Goal: Task Accomplishment & Management: Complete application form

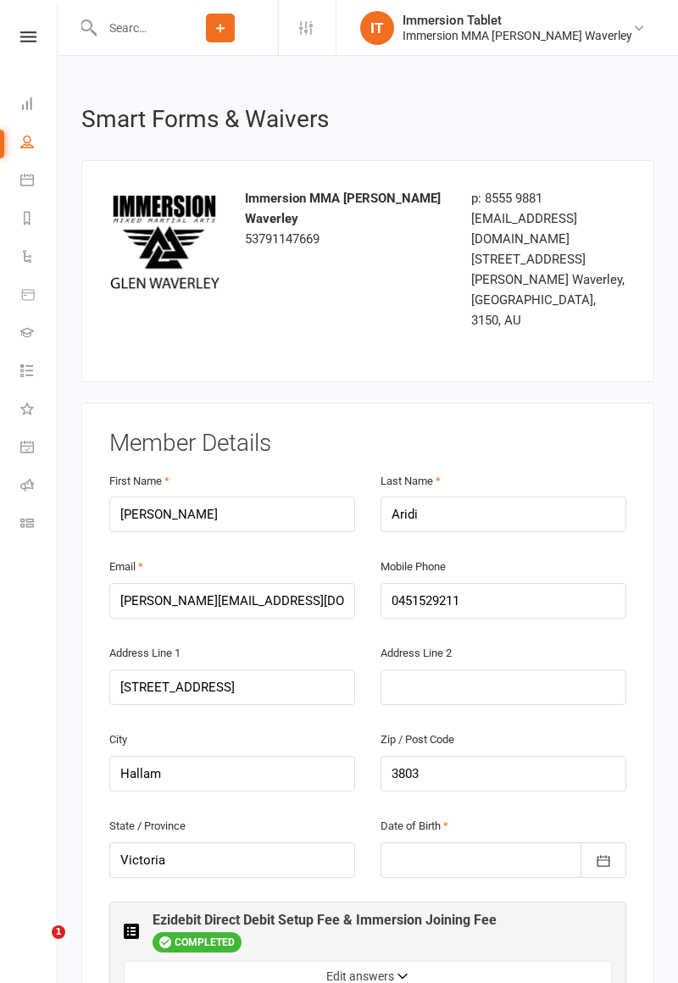
scroll to position [2209, 0]
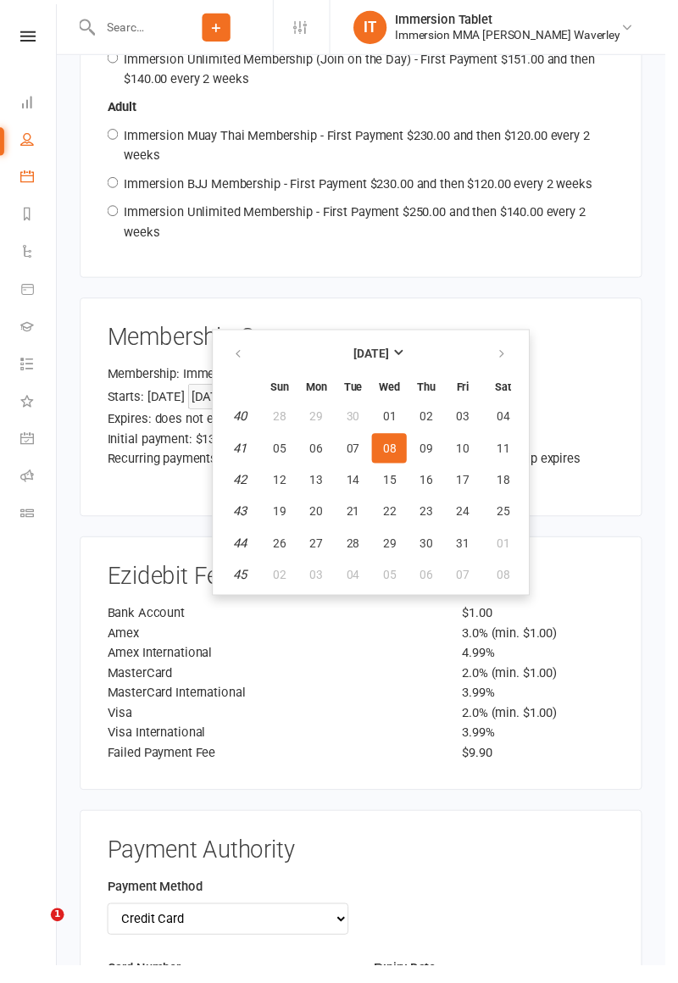
click at [21, 195] on link "Calendar" at bounding box center [39, 182] width 38 height 38
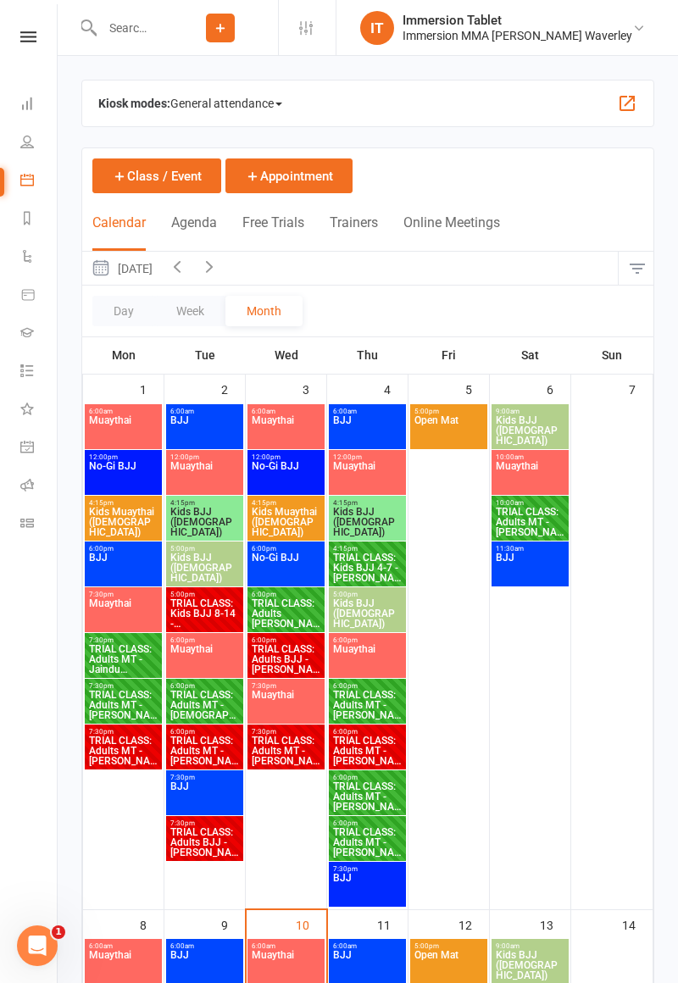
scroll to position [756, 0]
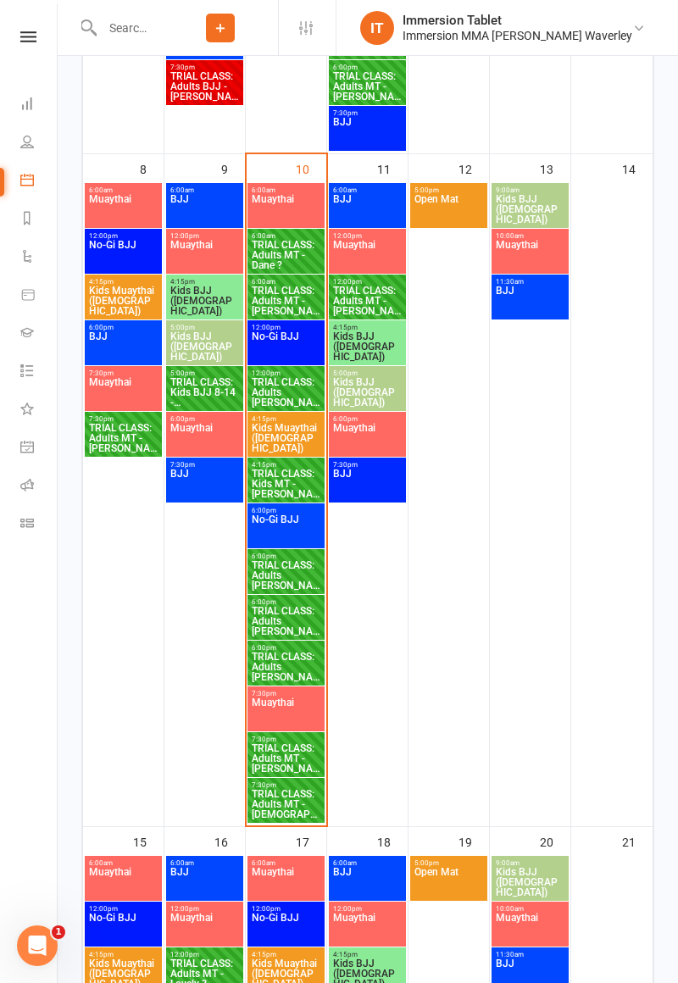
click at [280, 809] on span "TRIAL CLASS: Adults MT - [DEMOGRAPHIC_DATA] ?" at bounding box center [286, 804] width 70 height 30
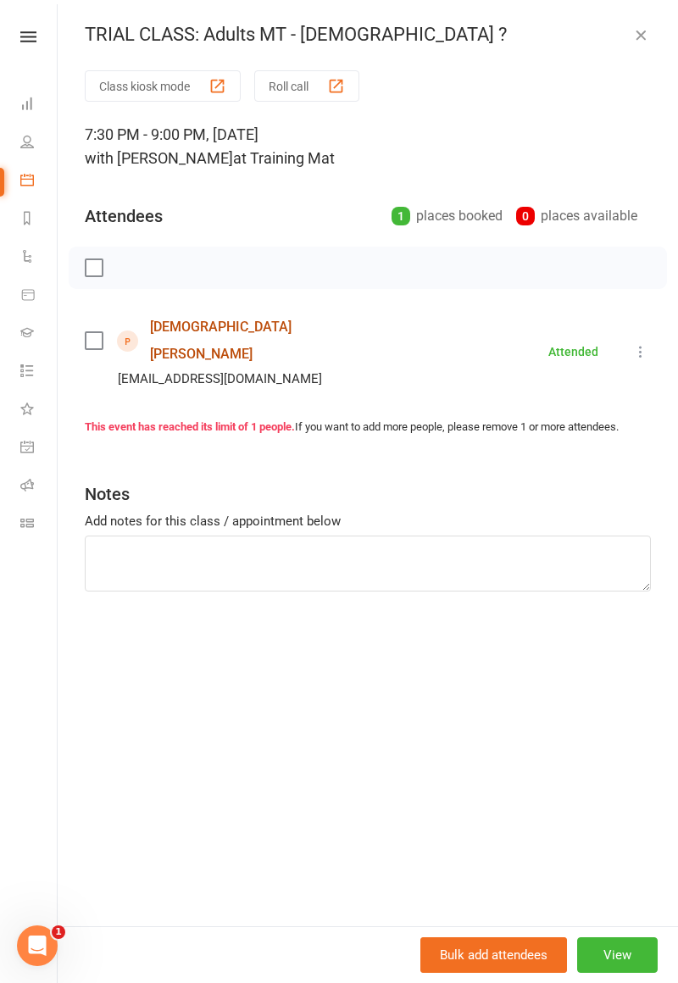
click at [198, 332] on link "[DEMOGRAPHIC_DATA][PERSON_NAME]" at bounding box center [247, 340] width 195 height 54
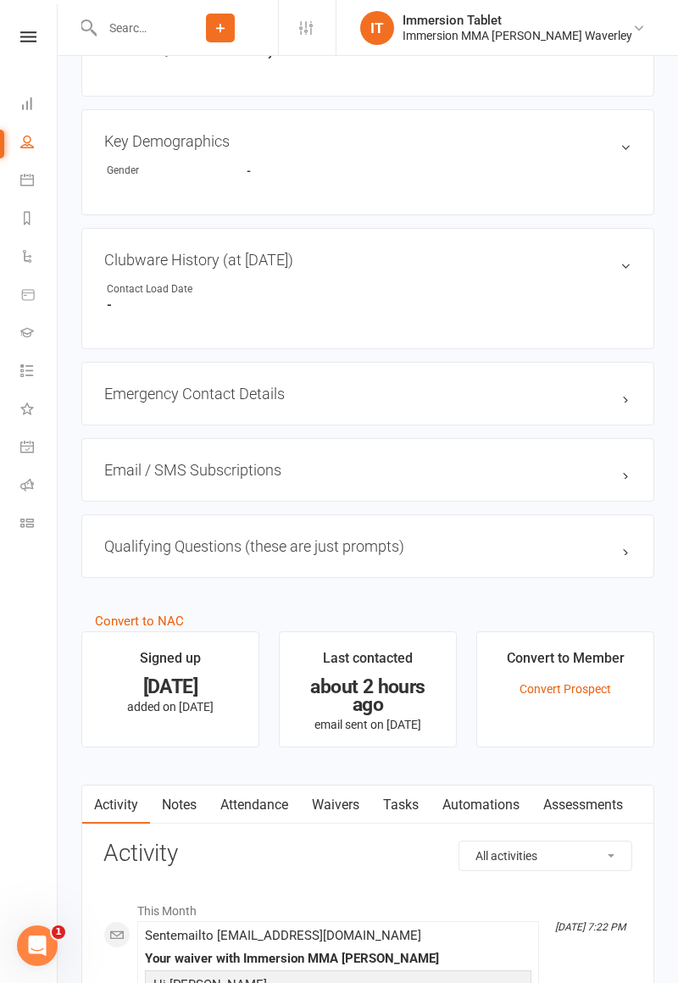
scroll to position [823, 0]
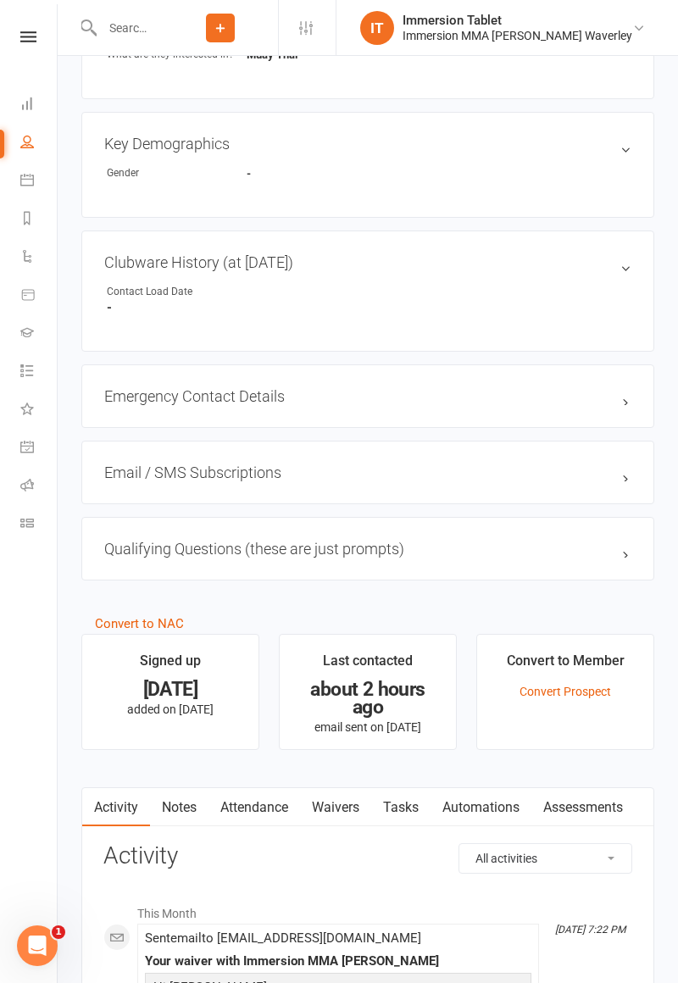
click at [335, 803] on link "Waivers" at bounding box center [335, 807] width 71 height 39
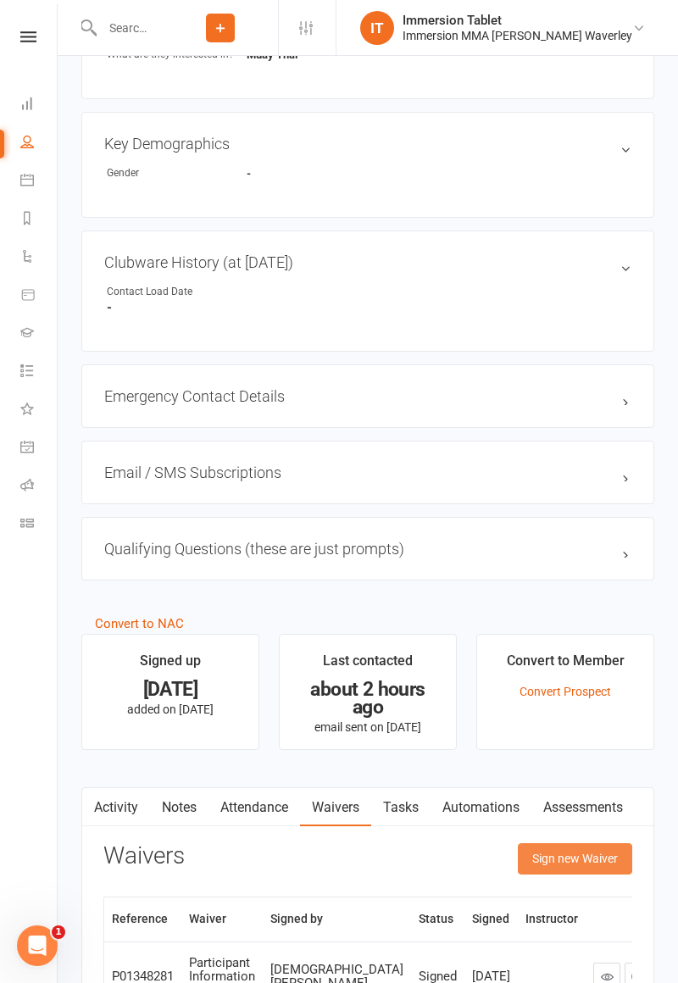
click at [590, 852] on button "Sign new Waiver" at bounding box center [575, 858] width 114 height 30
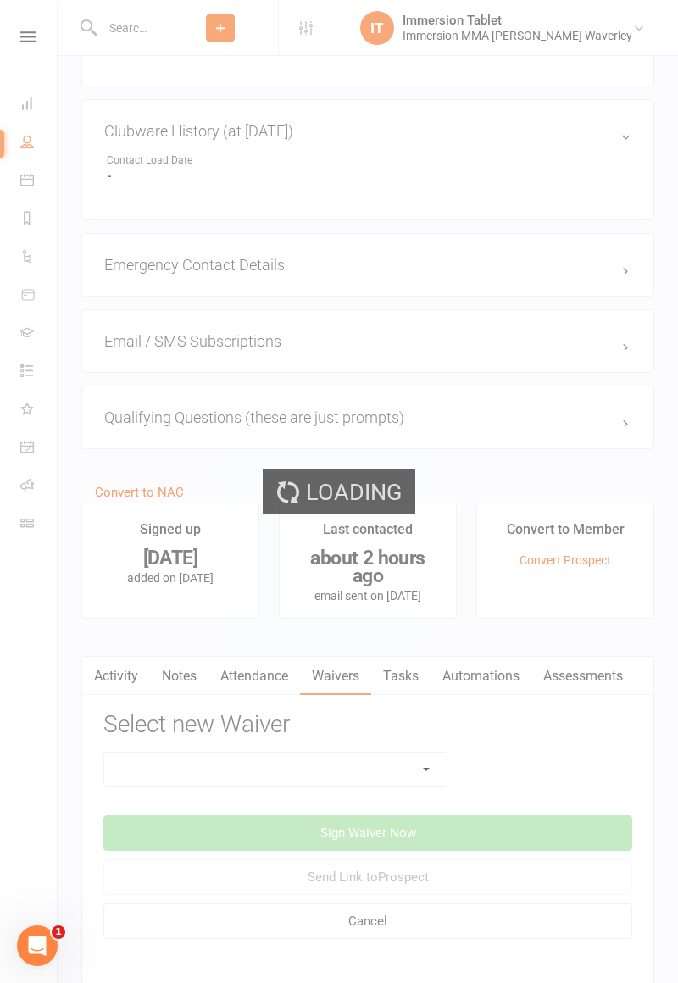
scroll to position [963, 0]
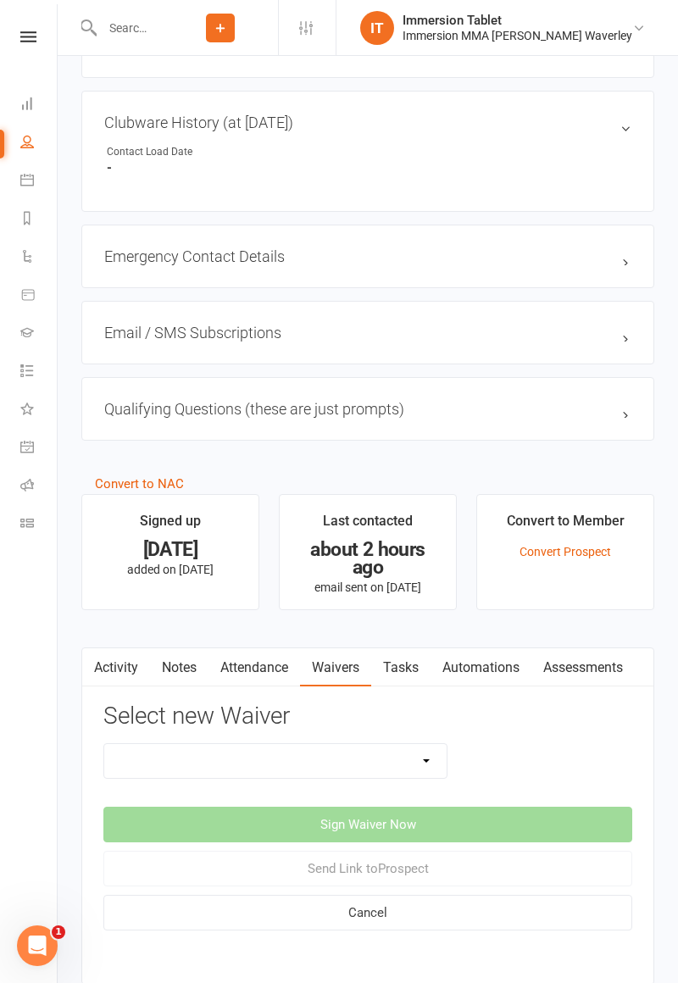
click at [394, 763] on select "Cancellation Form Immersion 10 Class Pass Form Immersion 10 Class Pass Form (Pa…" at bounding box center [275, 761] width 342 height 34
select select "10648"
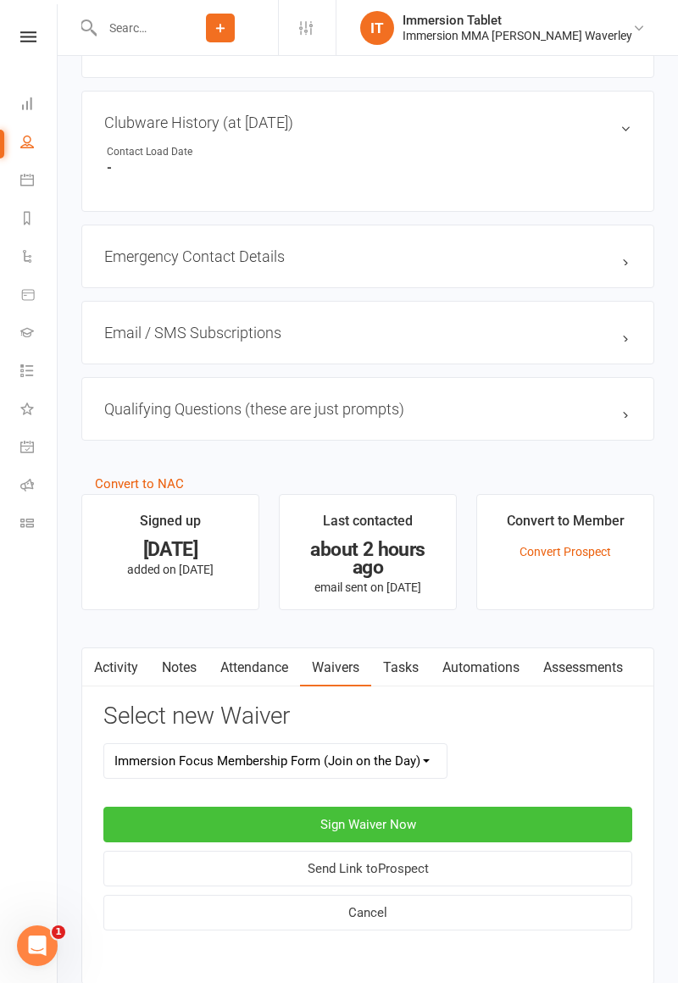
click at [524, 813] on button "Sign Waiver Now" at bounding box center [367, 824] width 529 height 36
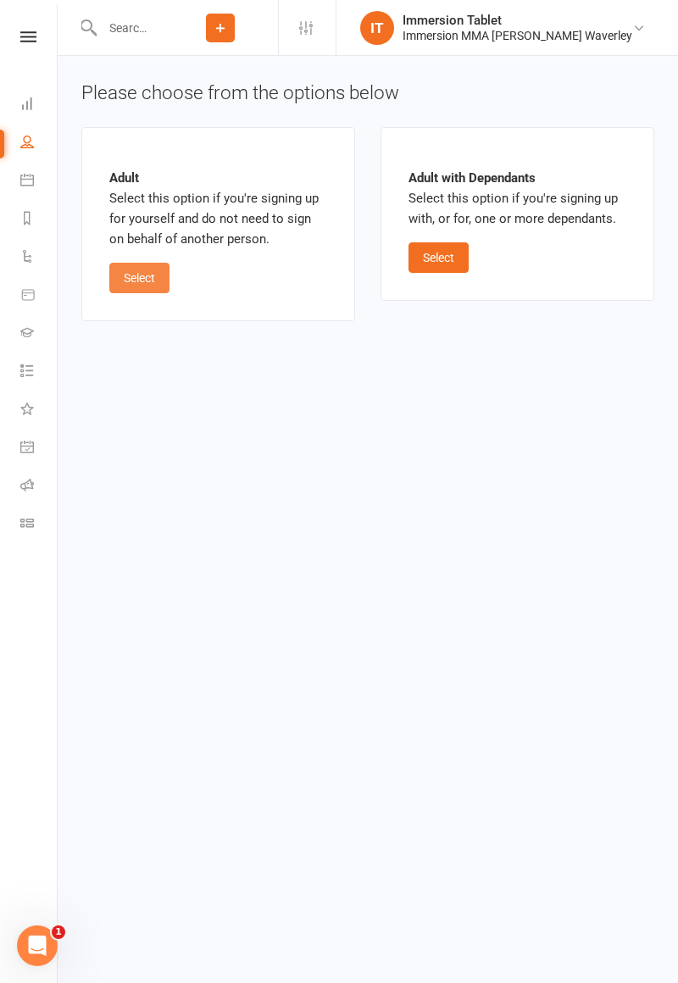
click at [142, 285] on button "Select" at bounding box center [139, 278] width 60 height 30
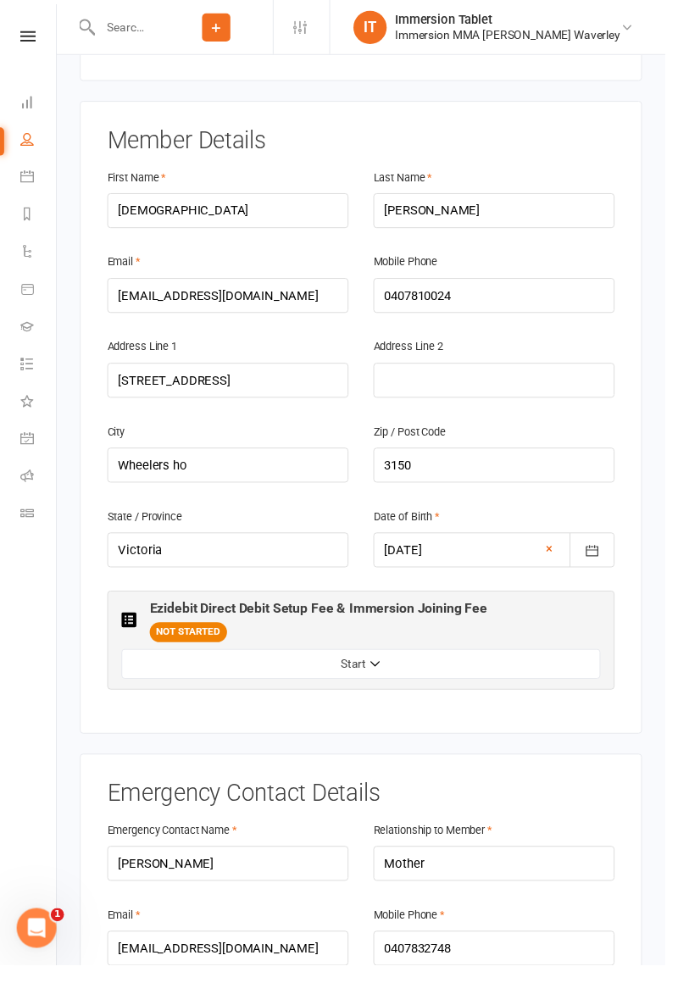
scroll to position [291, 0]
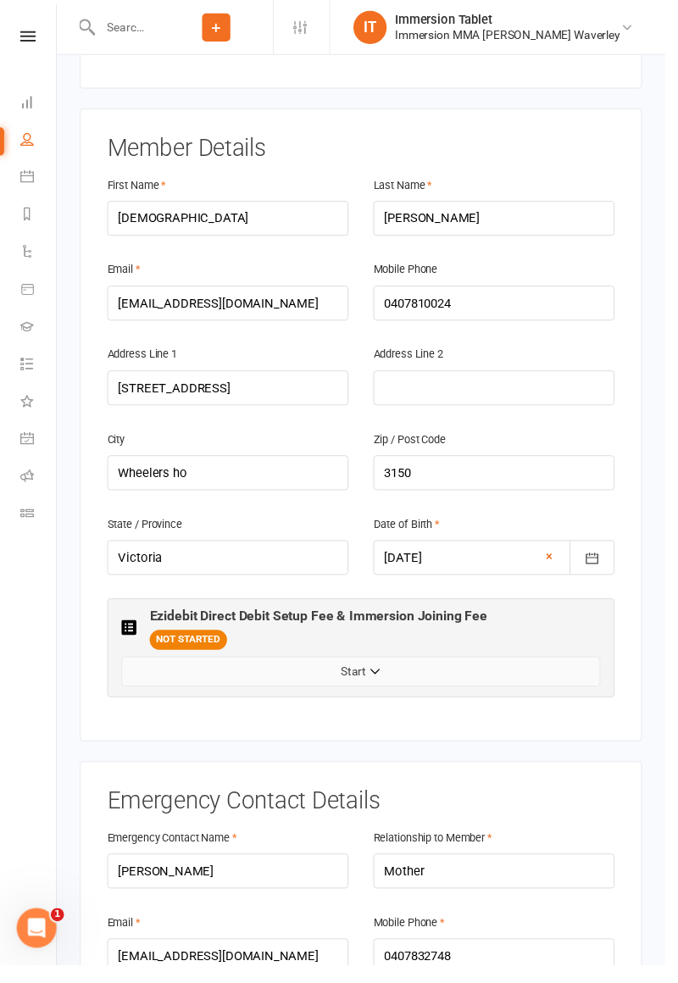
click at [202, 669] on button "Start" at bounding box center [368, 684] width 488 height 30
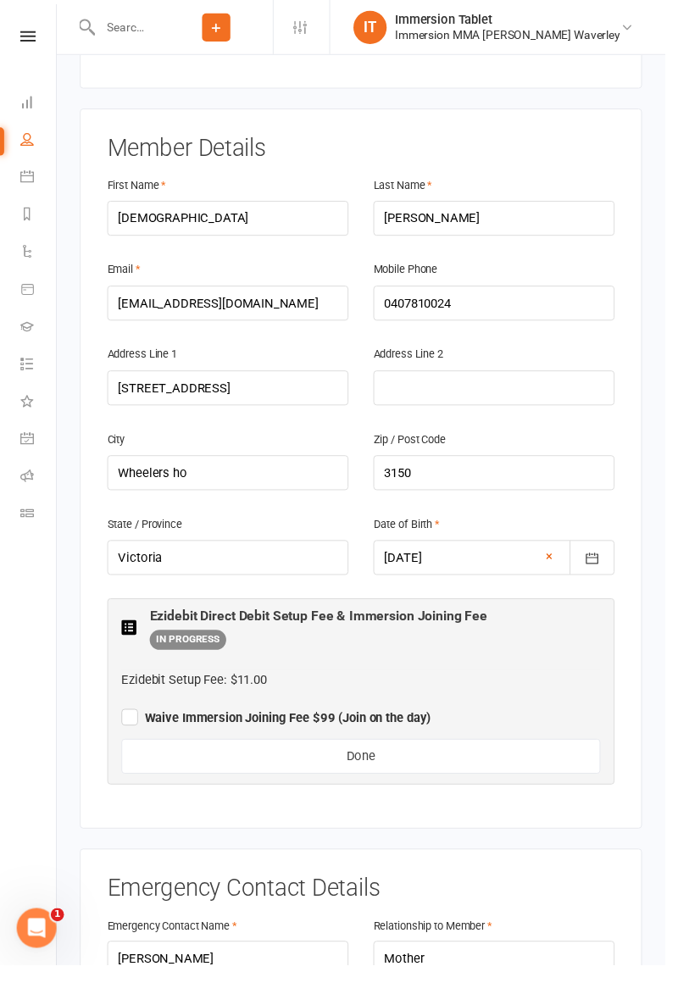
click at [125, 719] on label "Waive Immersion Joining Fee $99 (Join on the day)" at bounding box center [281, 729] width 315 height 20
click at [125, 717] on input "Waive Immersion Joining Fee $99 (Join on the day)" at bounding box center [281, 717] width 315 height 0
click at [216, 753] on button "Done" at bounding box center [368, 771] width 488 height 36
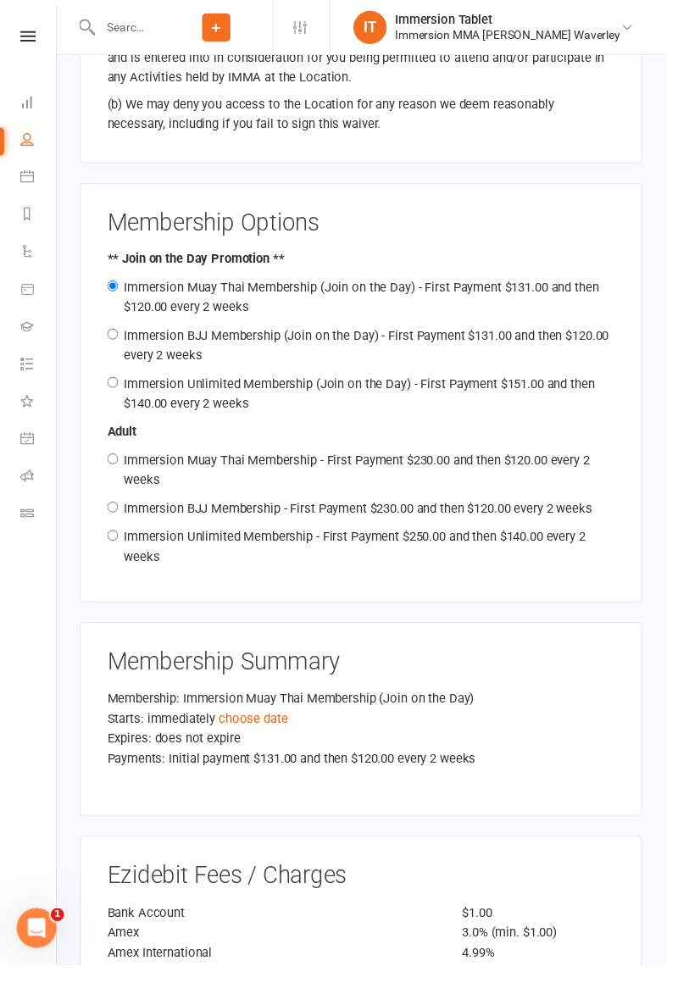
scroll to position [1870, 0]
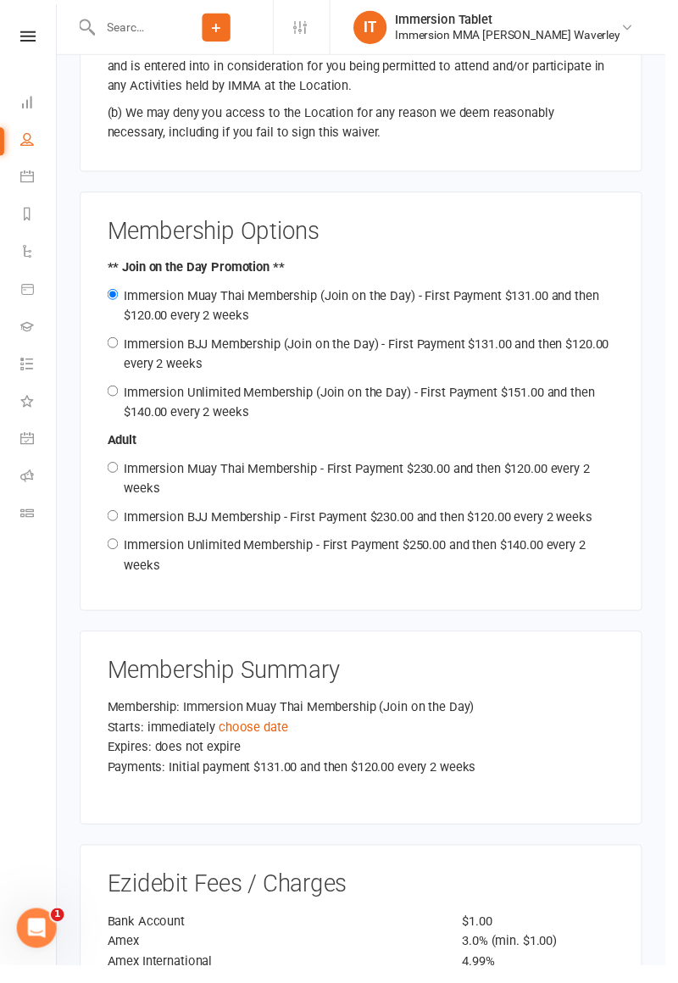
click at [251, 733] on link "choose date" at bounding box center [258, 740] width 70 height 15
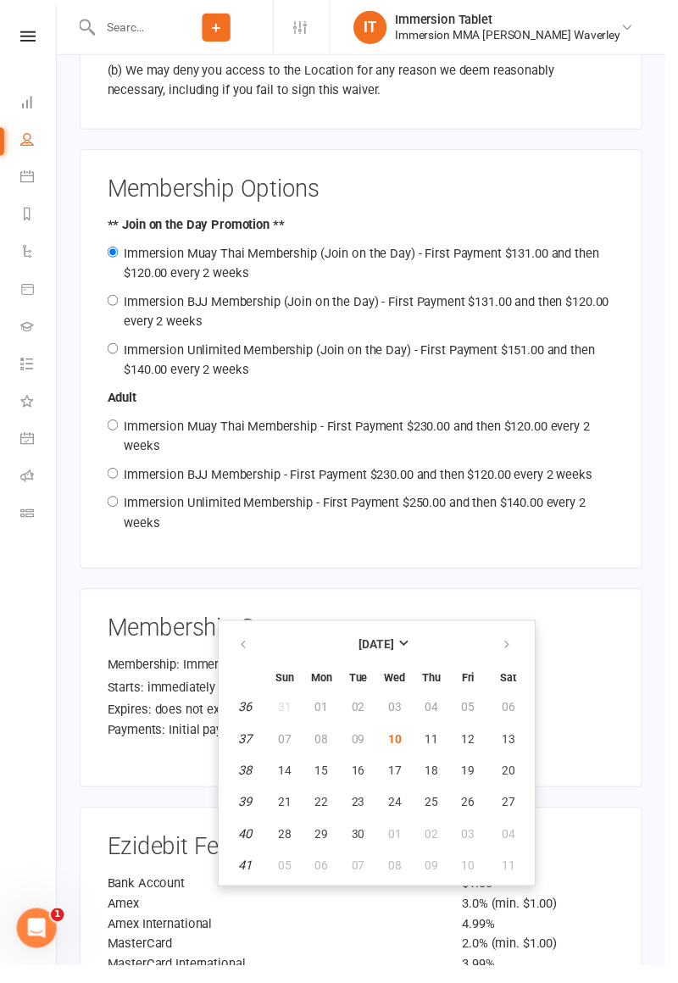
scroll to position [1908, 0]
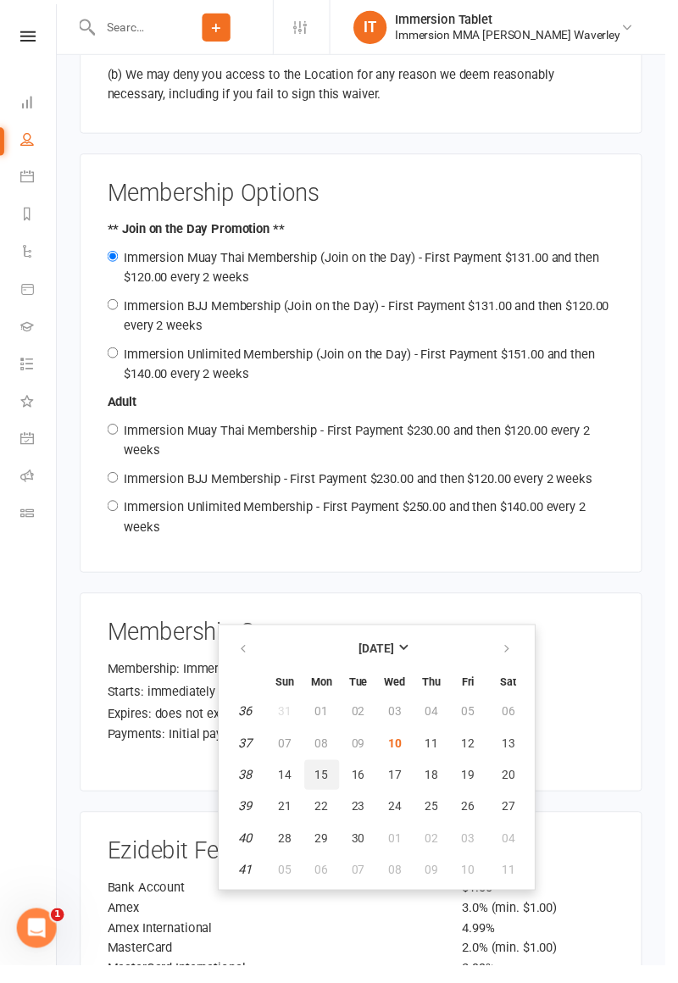
click at [324, 796] on button "15" at bounding box center [328, 789] width 36 height 30
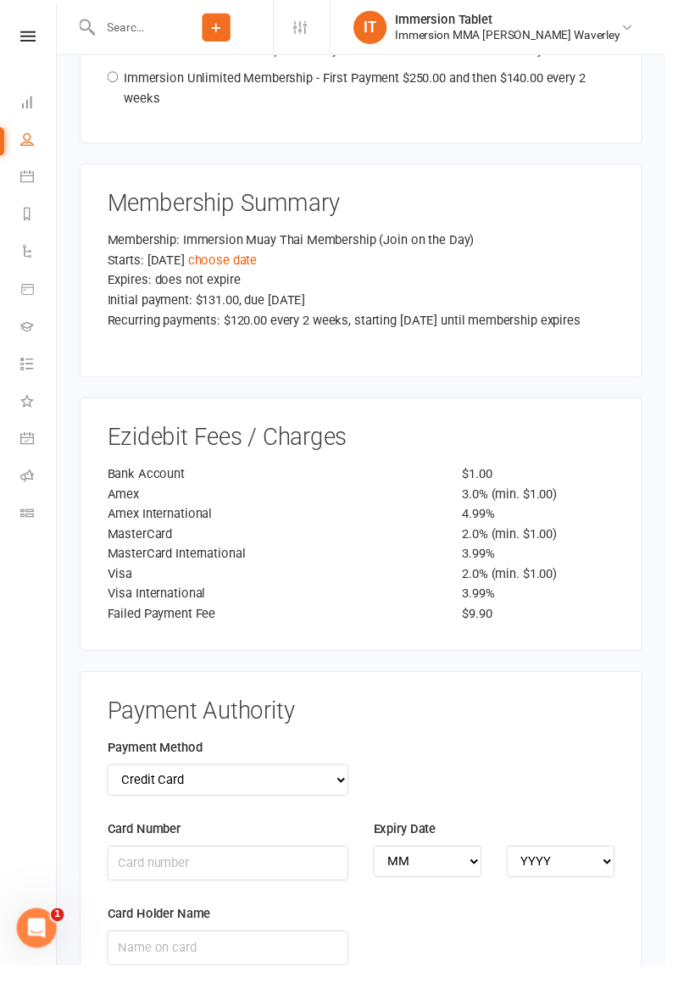
scroll to position [2344, 0]
click at [141, 780] on select "Credit Card Bank Account" at bounding box center [232, 796] width 246 height 32
select select "bank_account"
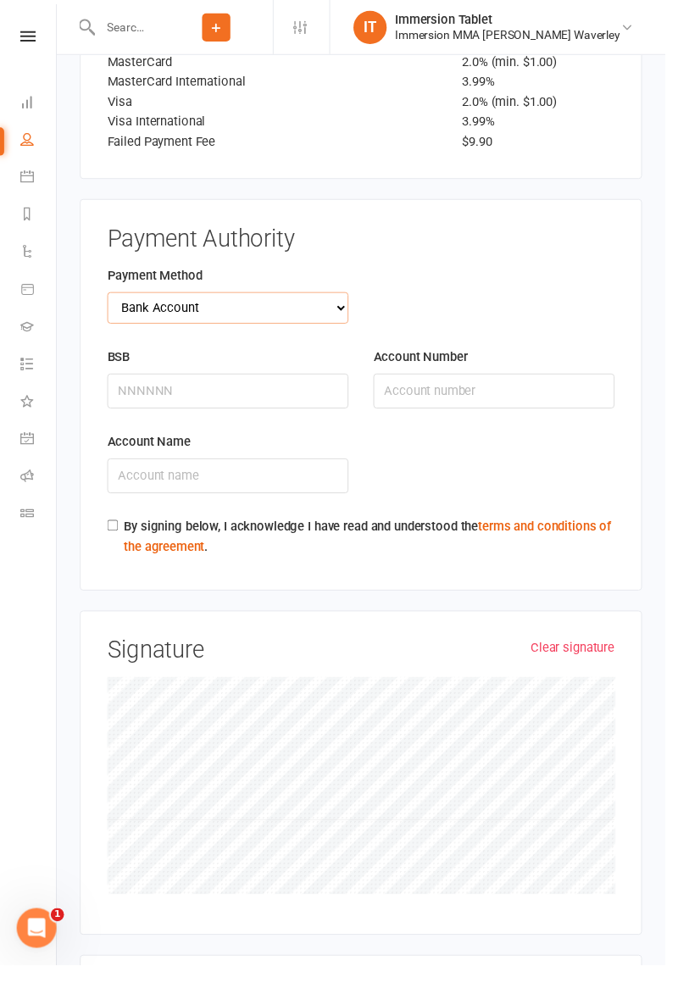
scroll to position [2839, 0]
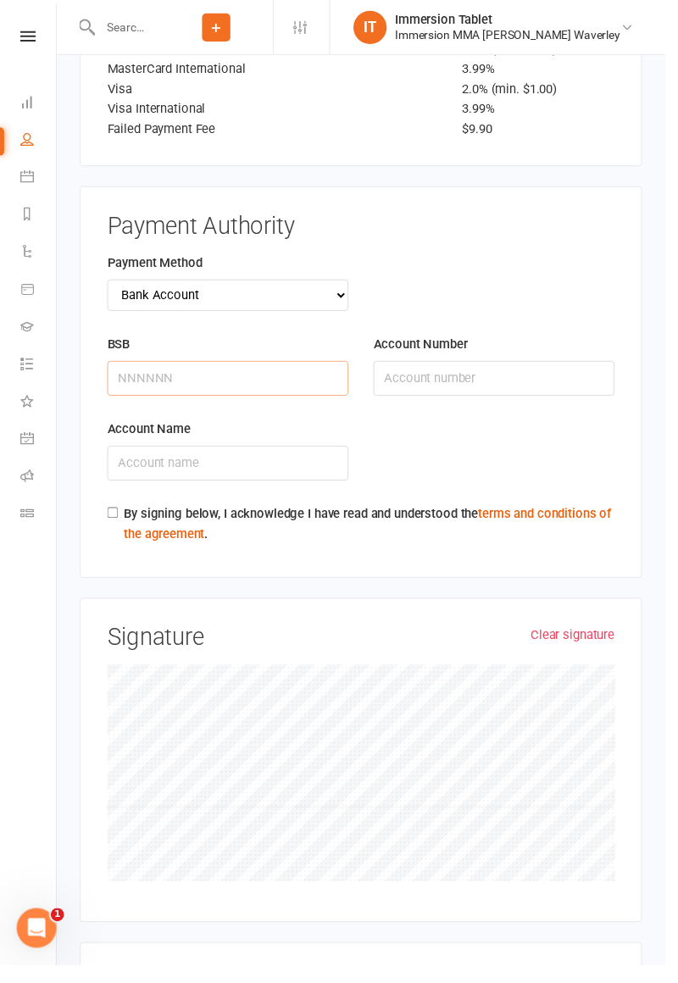
click at [186, 368] on input "BSB" at bounding box center [232, 386] width 246 height 36
type input "733126"
click at [457, 368] on input "Account Number" at bounding box center [503, 386] width 246 height 36
type input "732846"
click at [227, 454] on input "Account Name" at bounding box center [232, 472] width 246 height 36
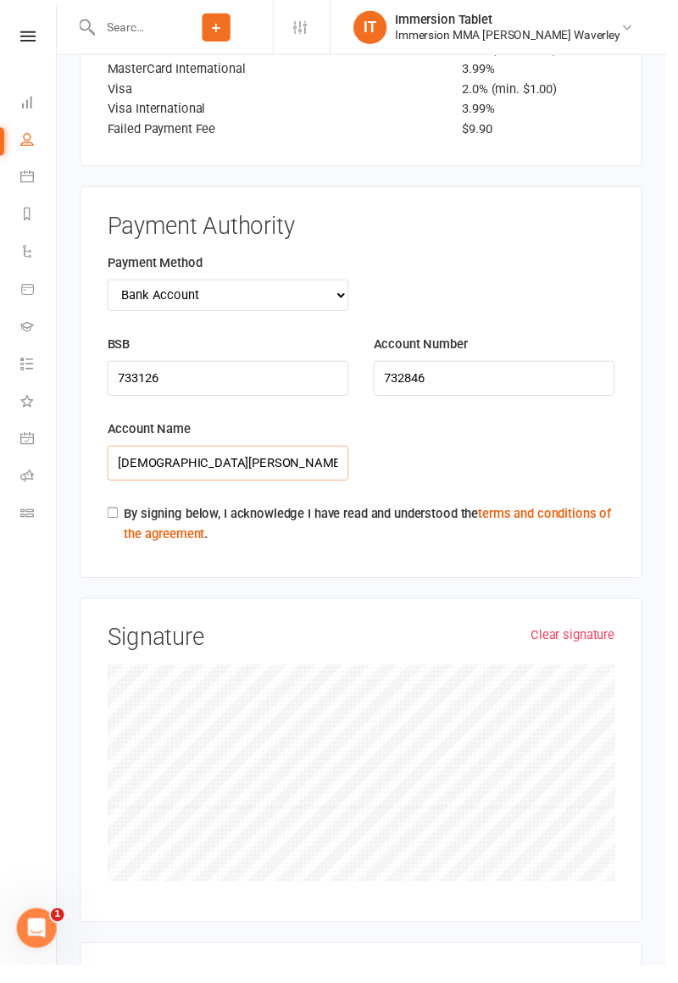
type input "[DEMOGRAPHIC_DATA][PERSON_NAME]"
click at [114, 513] on div "By signing below, I acknowledge I have read and understood the terms and condit…" at bounding box center [367, 536] width 517 height 47
click at [127, 516] on link "terms and conditions of the agreement" at bounding box center [374, 534] width 496 height 36
click at [115, 517] on input "By signing below, I acknowledge I have read and understood the terms and condit…" at bounding box center [114, 522] width 11 height 11
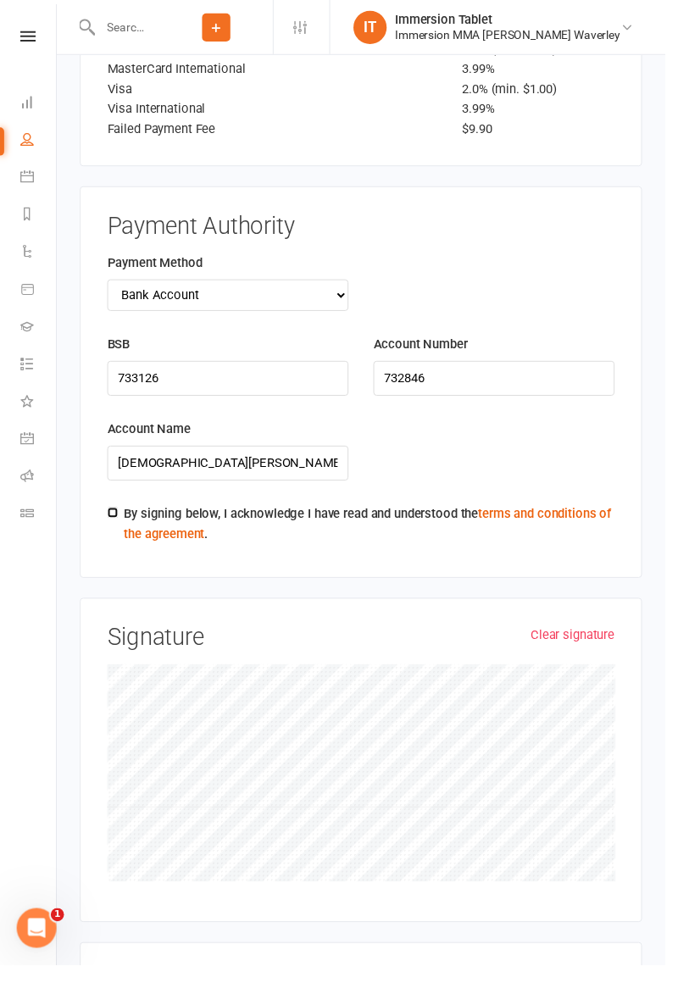
checkbox input "true"
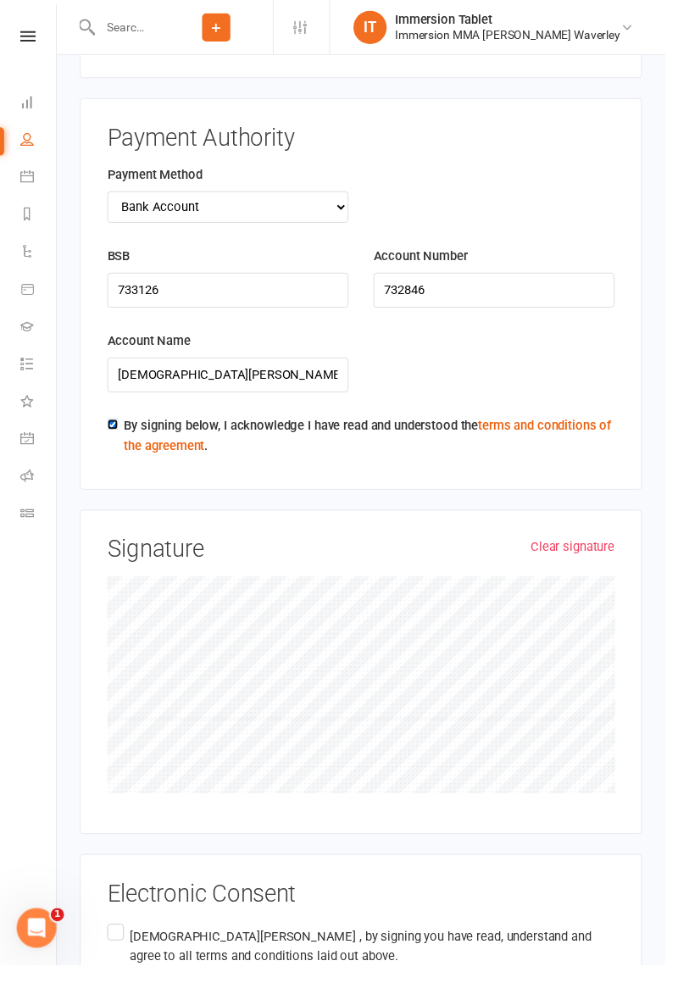
scroll to position [2953, 0]
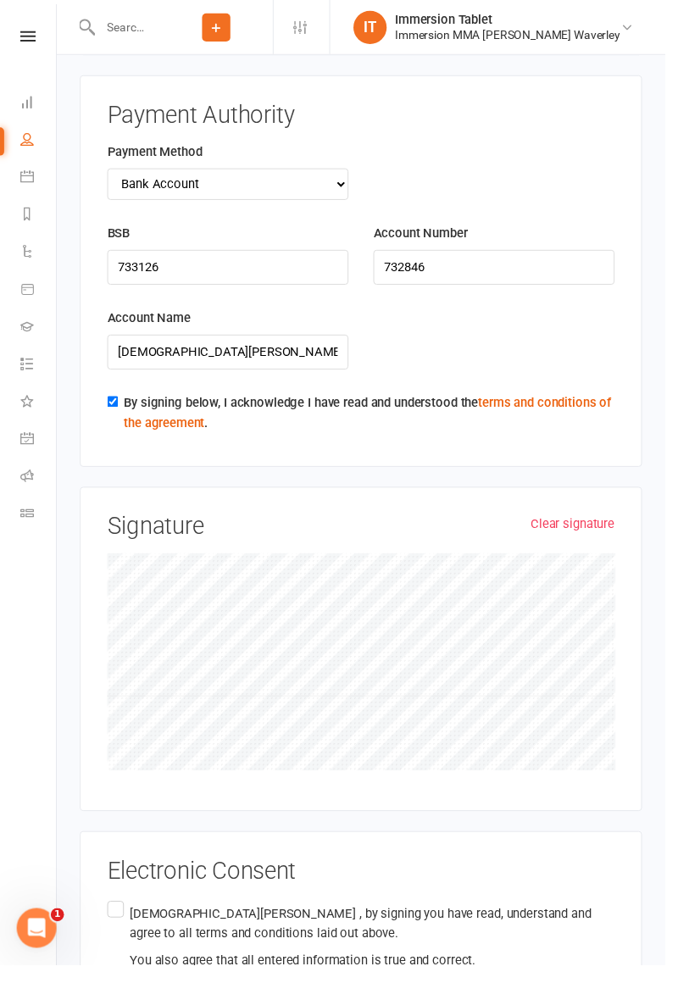
click at [112, 914] on label "Christian Wilson , by signing you have read, understand and agree to all terms …" at bounding box center [367, 954] width 517 height 80
click at [112, 914] on input "Christian Wilson , by signing you have read, understand and agree to all terms …" at bounding box center [114, 914] width 11 height 0
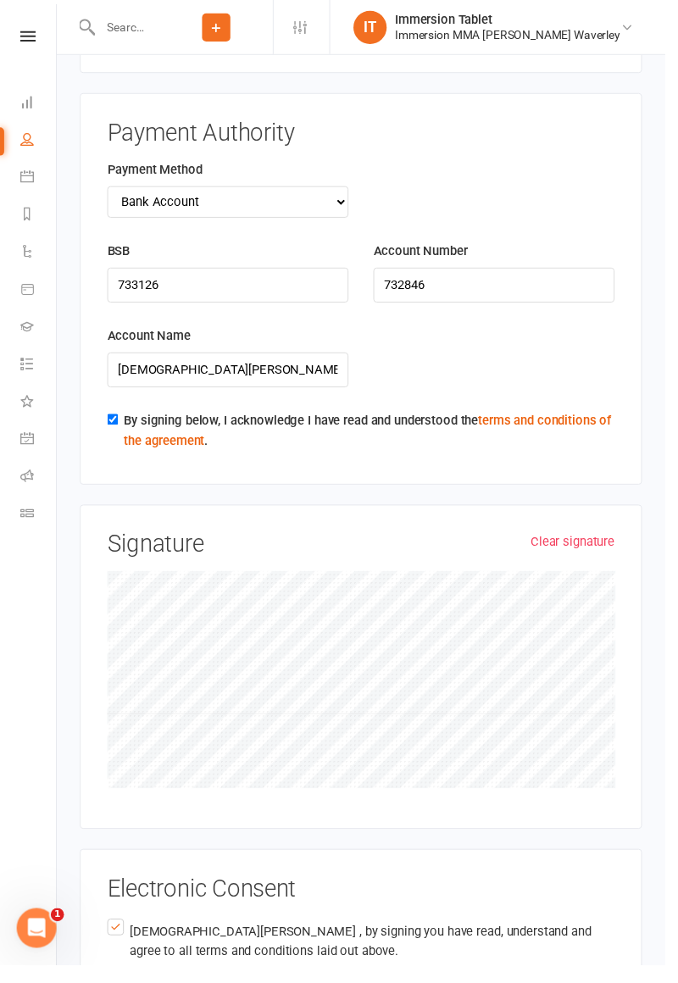
scroll to position [2915, 0]
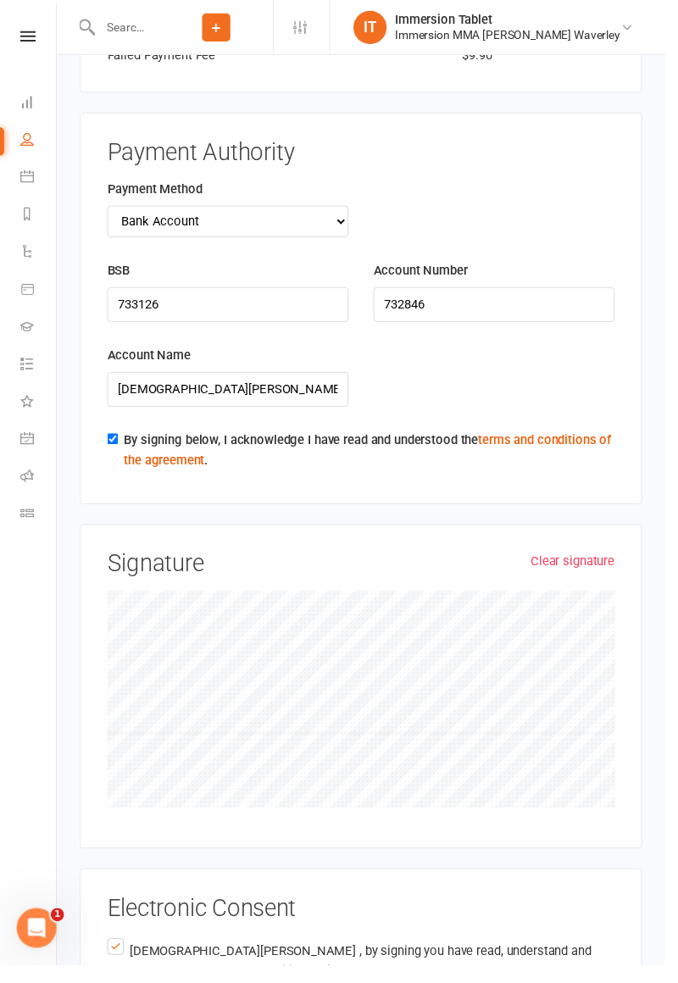
click at [600, 562] on link "Clear signature" at bounding box center [583, 572] width 86 height 20
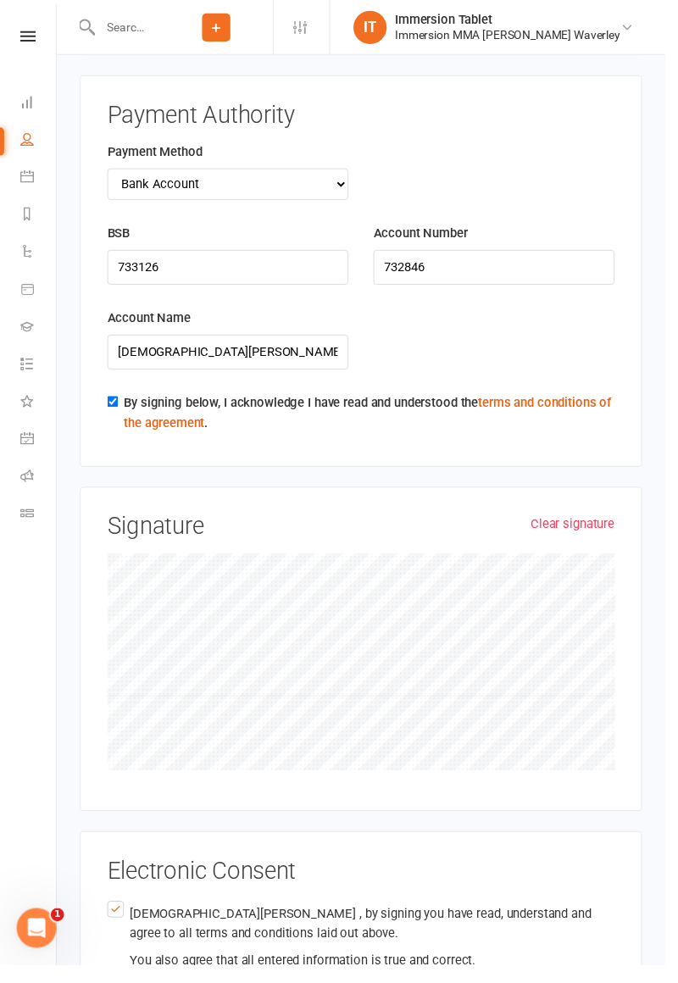
scroll to position [2953, 0]
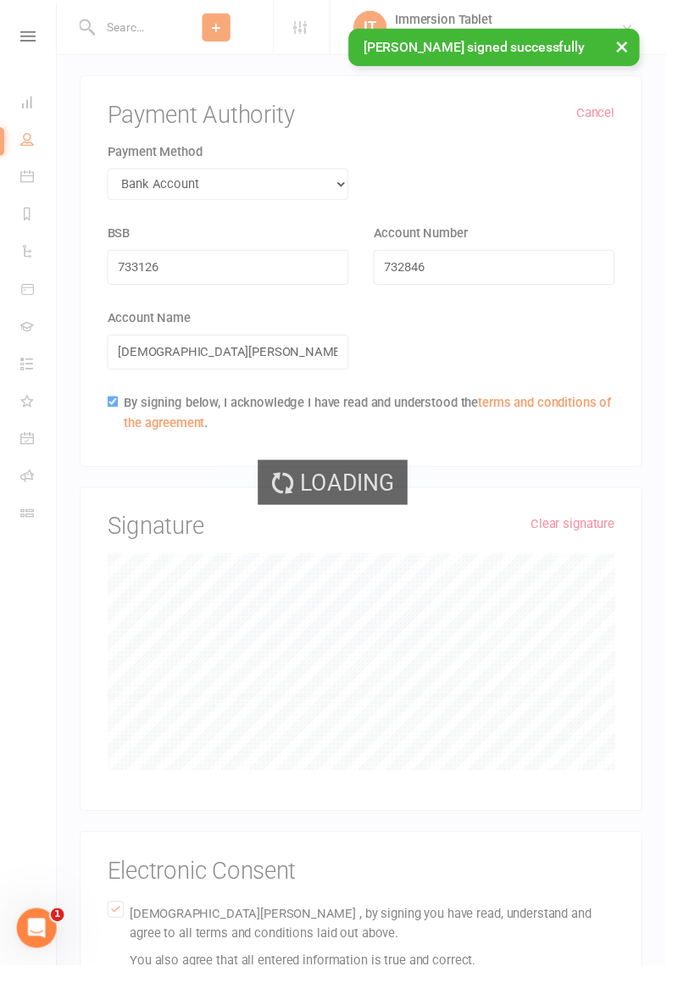
scroll to position [2457, 0]
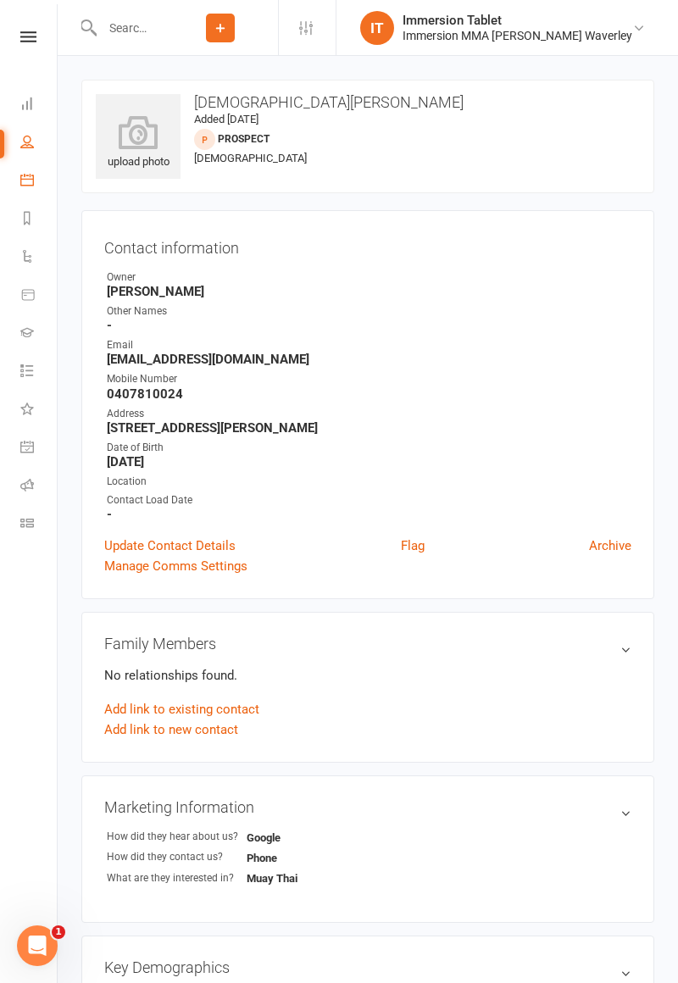
click at [21, 181] on icon at bounding box center [27, 180] width 14 height 14
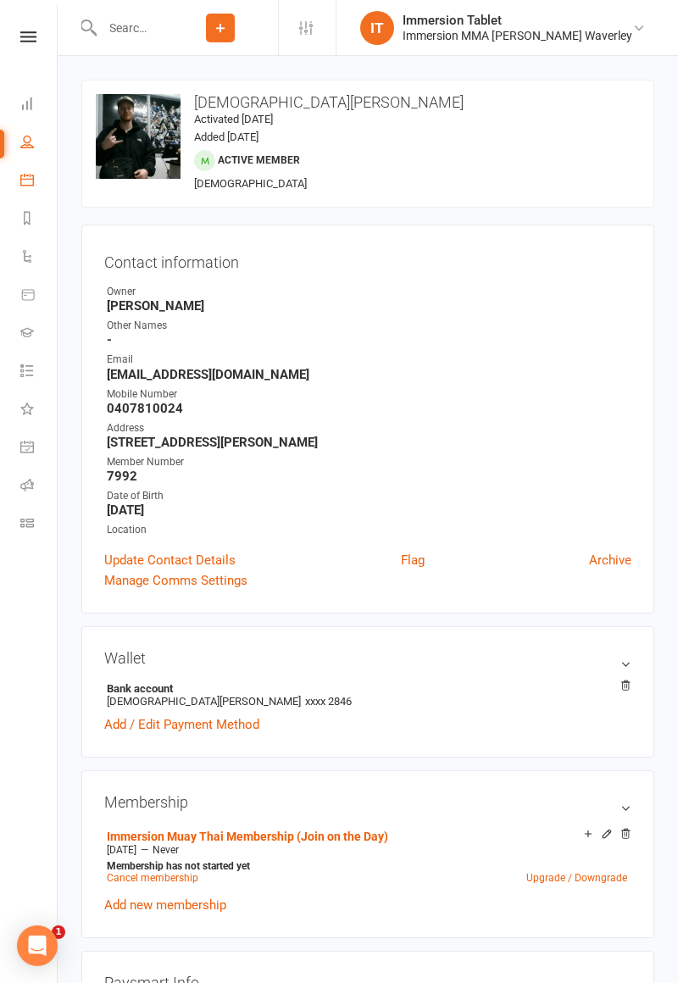
click at [26, 175] on icon at bounding box center [27, 180] width 14 height 14
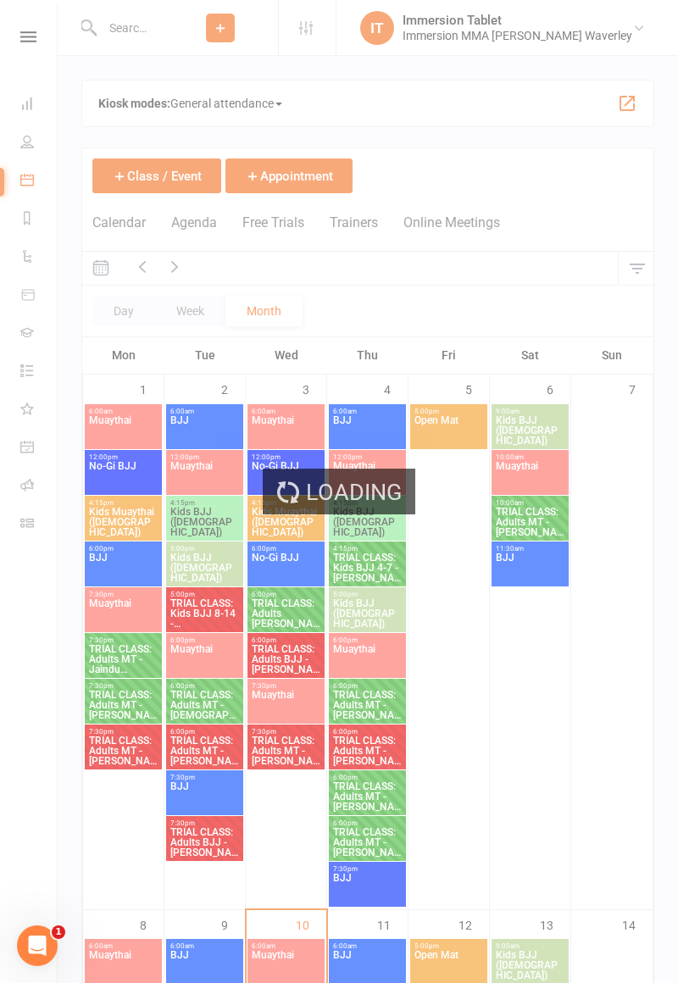
click at [276, 800] on div "Loading" at bounding box center [339, 491] width 678 height 983
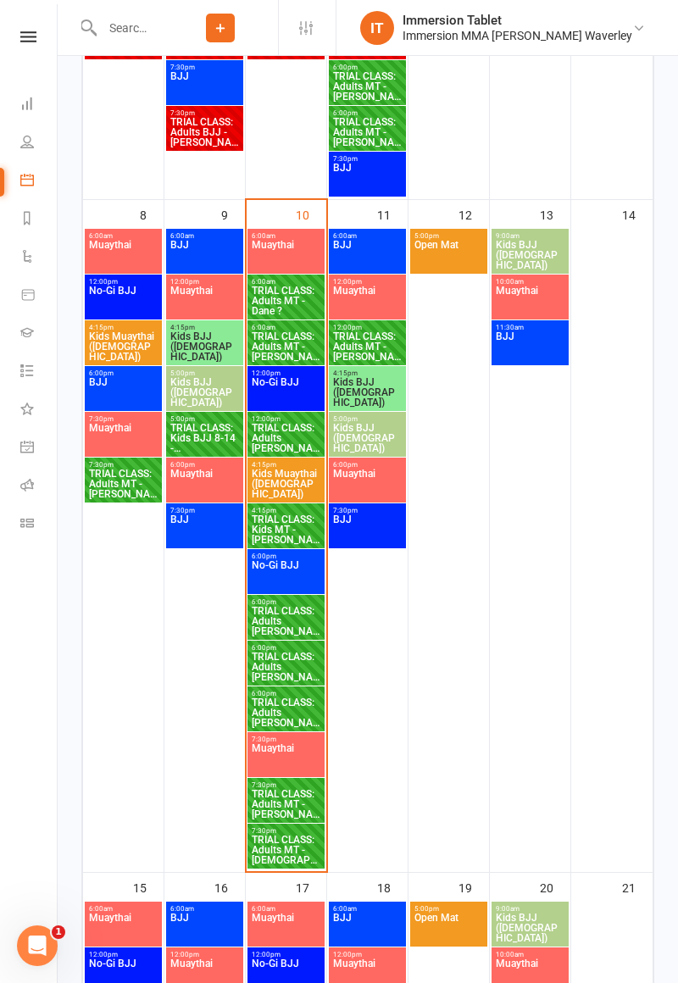
click at [263, 782] on span "7:30pm - 9:00pm" at bounding box center [286, 785] width 70 height 8
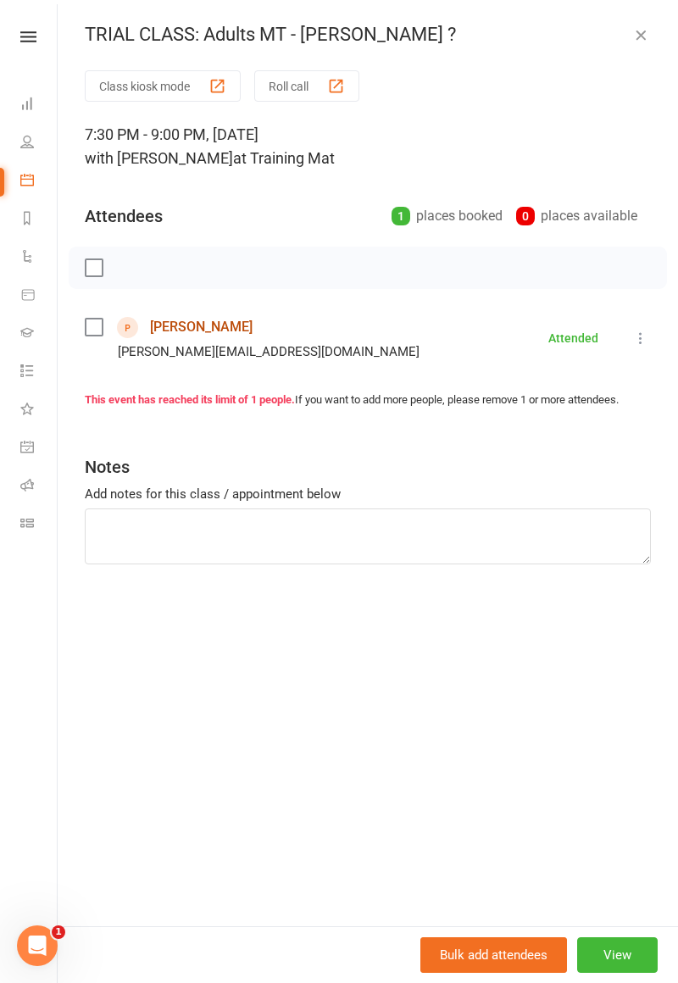
click at [212, 335] on link "[PERSON_NAME]" at bounding box center [201, 326] width 102 height 27
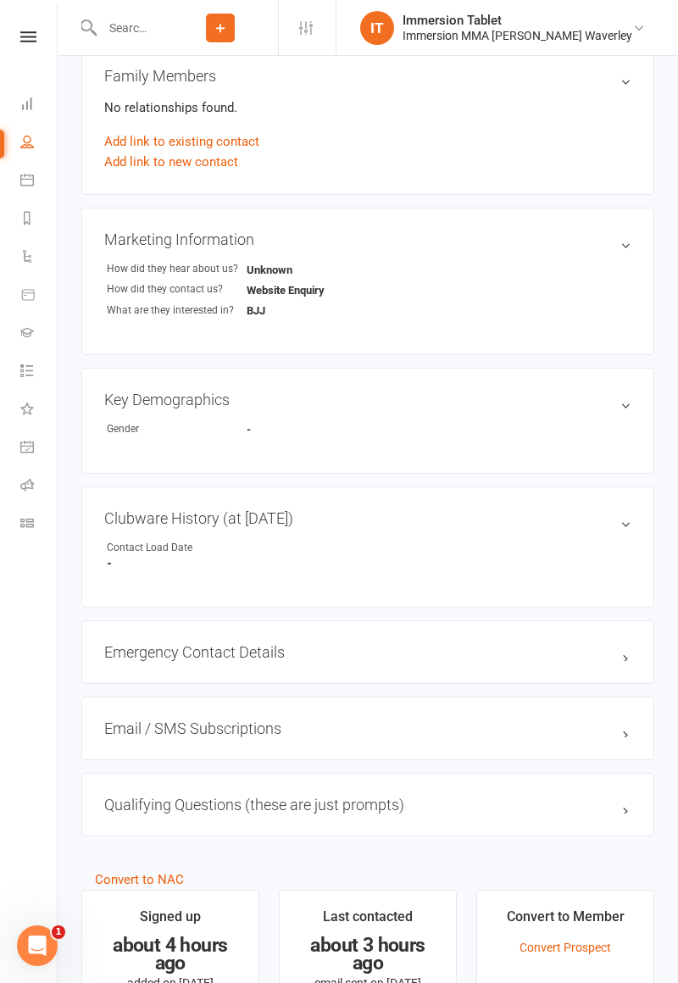
click at [0, 0] on link "edit" at bounding box center [0, 0] width 0 height 0
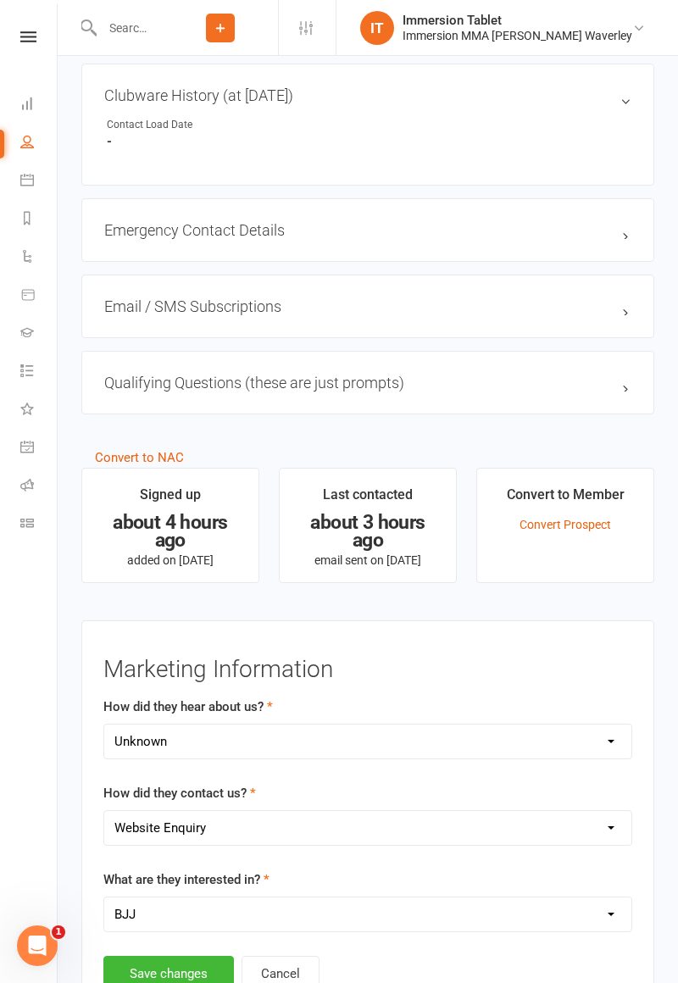
scroll to position [967, 0]
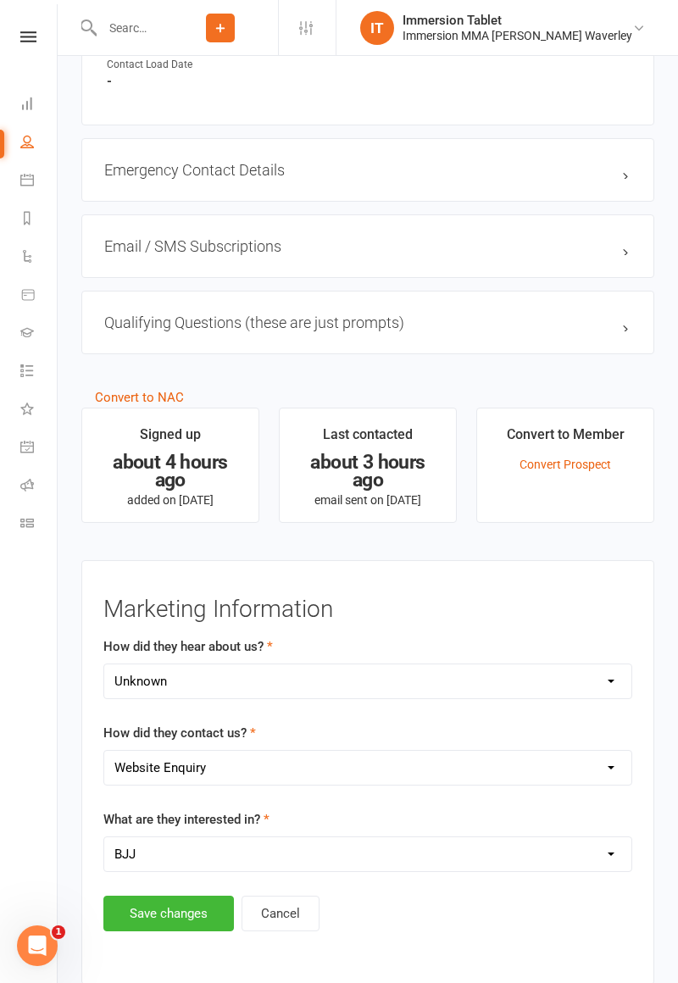
click at [376, 679] on select "Select Unknown Referral Google Facebook Instagram Walk by / Signage Returning" at bounding box center [367, 681] width 527 height 34
select select "Referral"
click at [163, 908] on button "Save changes" at bounding box center [168, 913] width 130 height 36
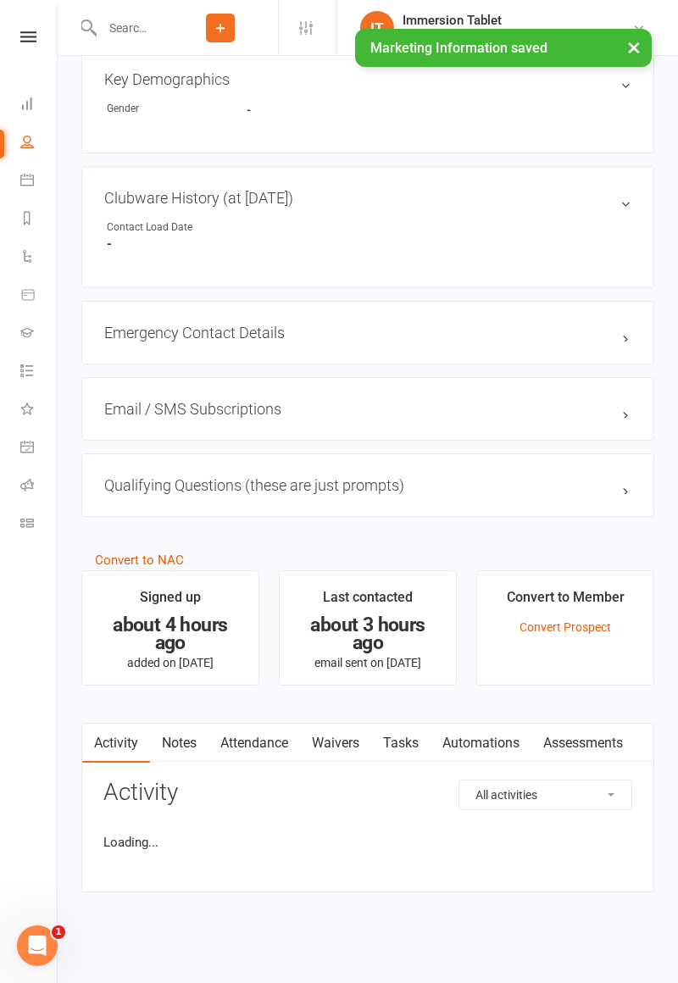
scroll to position [196, 0]
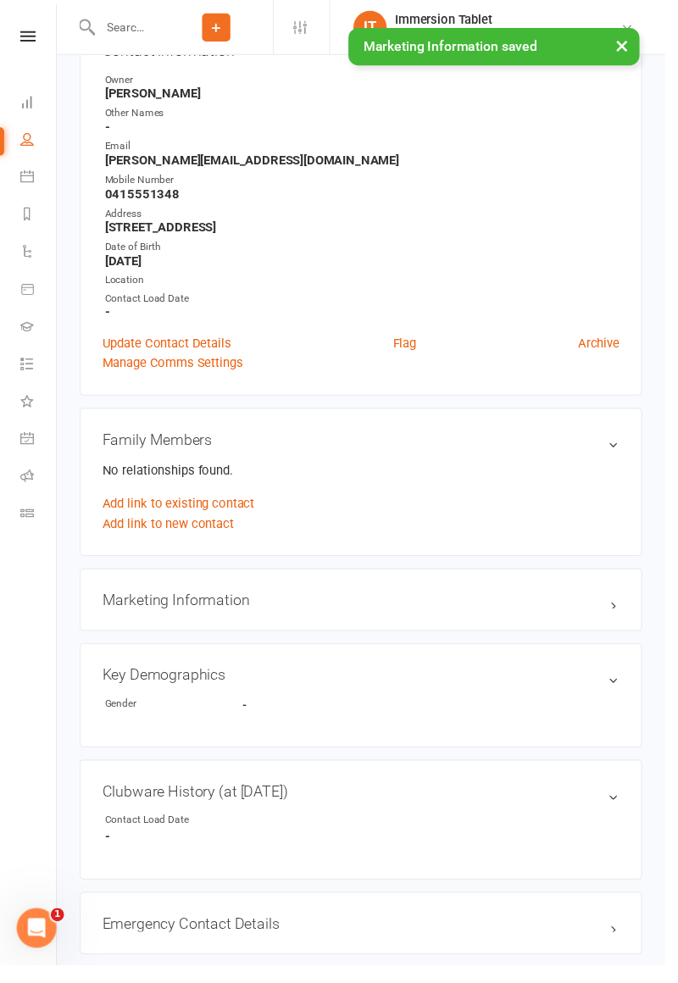
click at [219, 536] on link "Add link to new contact" at bounding box center [171, 533] width 134 height 20
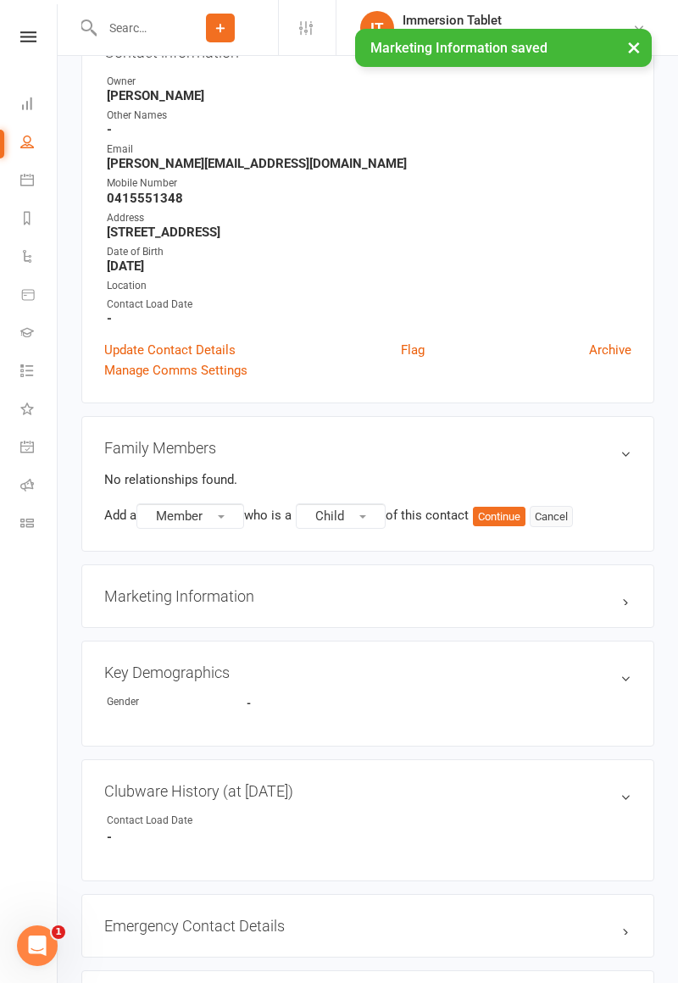
click at [568, 520] on button "Cancel" at bounding box center [550, 517] width 43 height 22
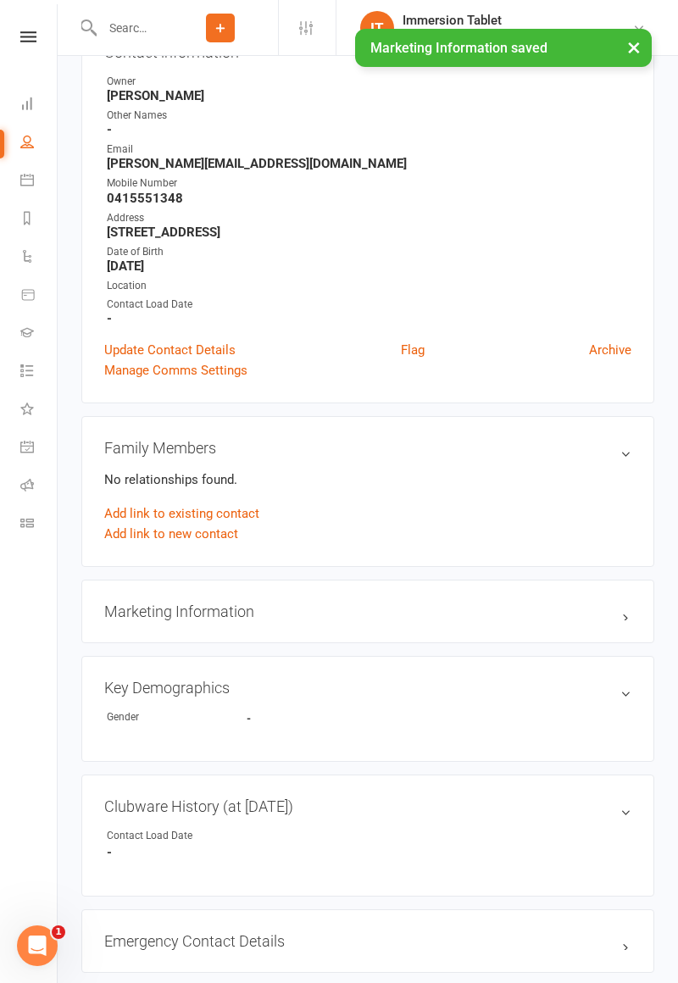
click at [230, 523] on link "Add link to new contact" at bounding box center [171, 533] width 134 height 20
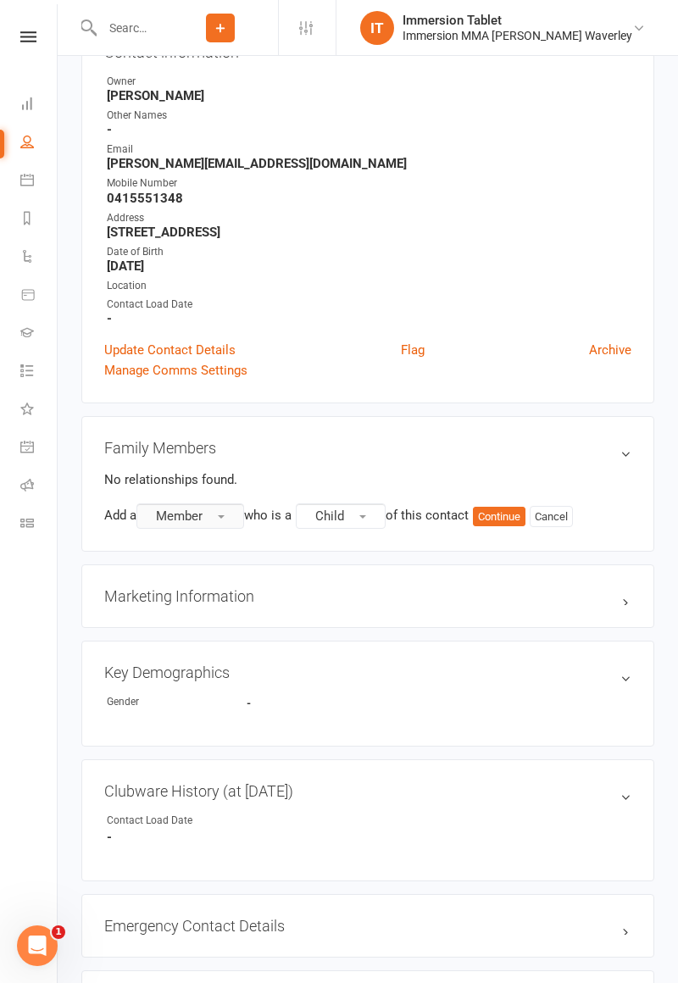
click at [216, 518] on button "Member" at bounding box center [190, 515] width 108 height 25
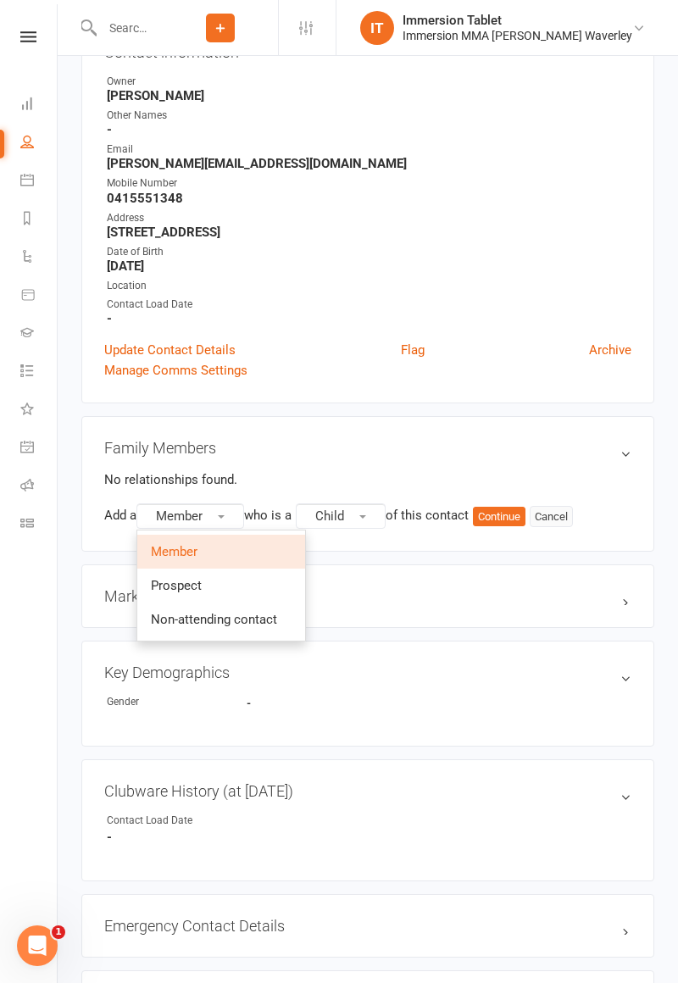
click at [571, 518] on button "Cancel" at bounding box center [550, 517] width 43 height 22
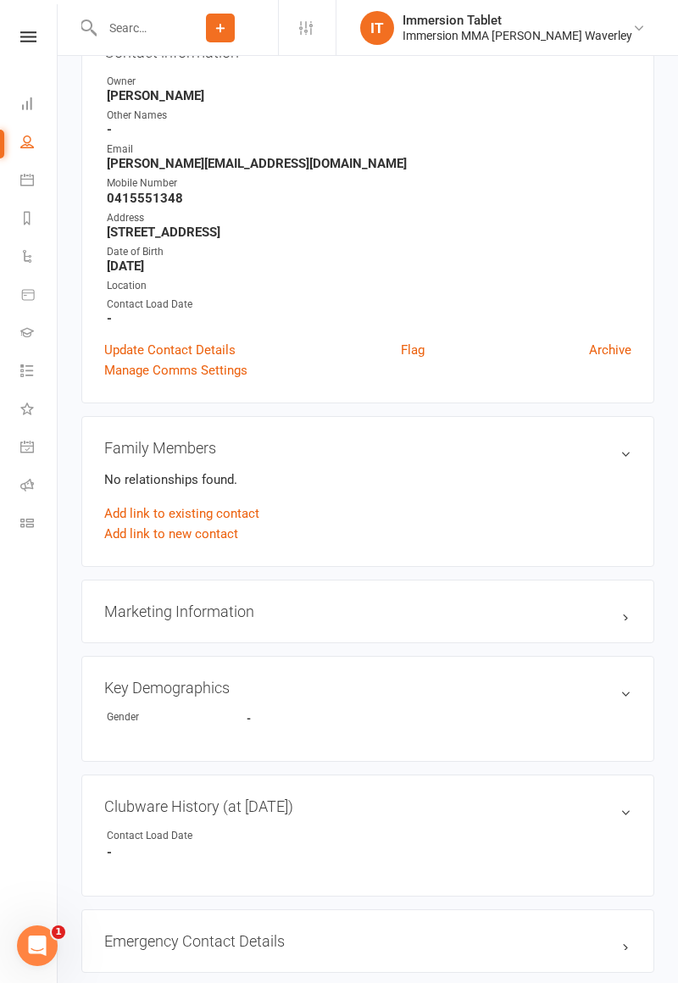
click at [233, 504] on link "Add link to existing contact" at bounding box center [181, 513] width 155 height 20
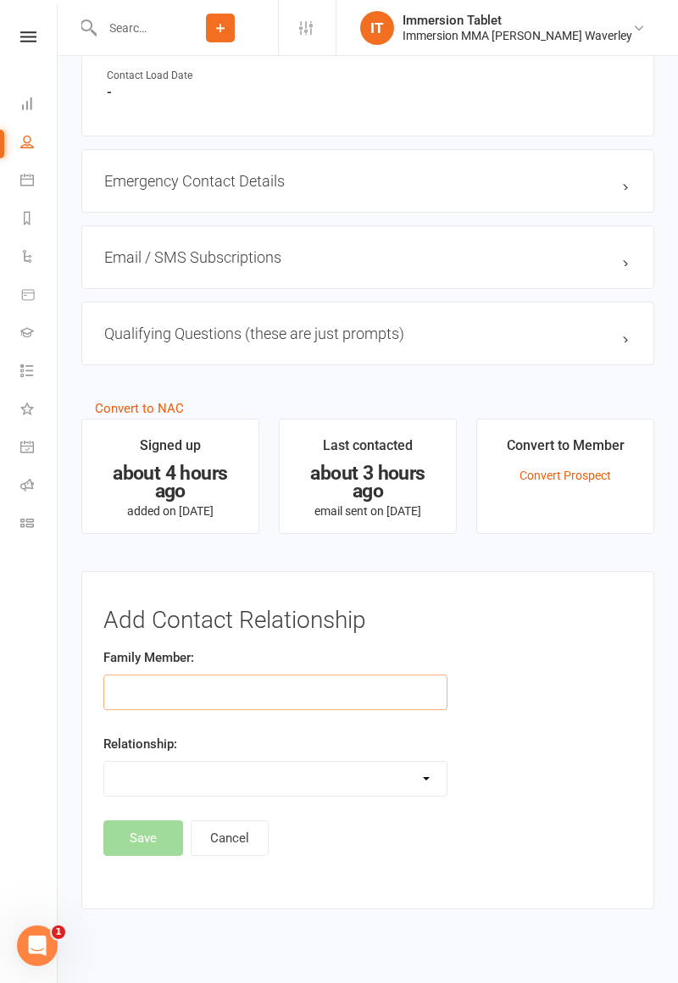
scroll to position [962, 0]
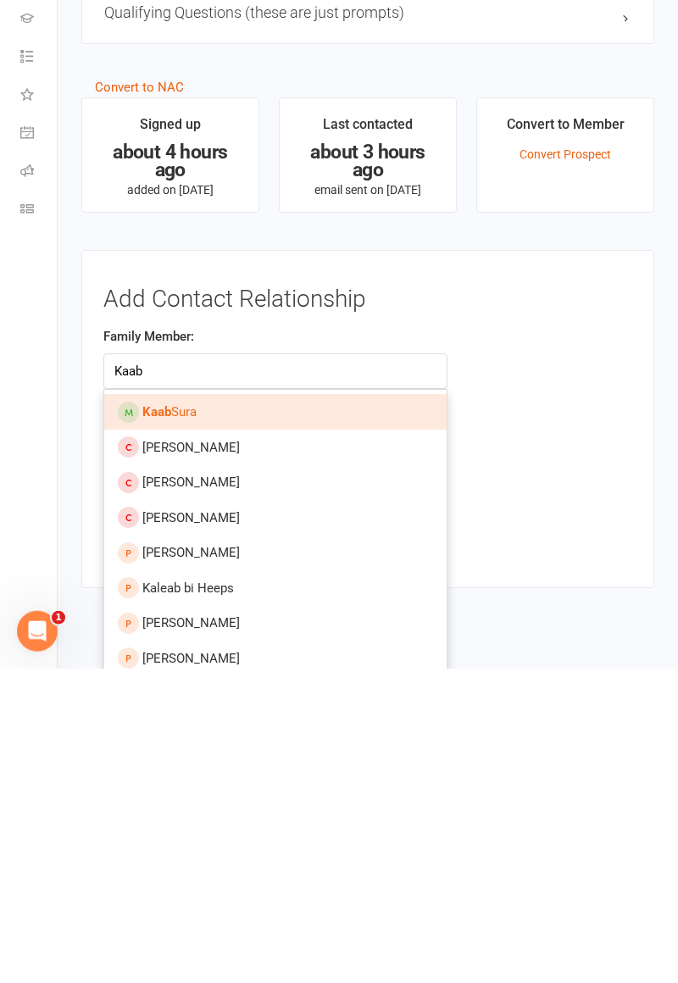
click at [233, 728] on link "Kaab Sura" at bounding box center [275, 726] width 342 height 36
type input "Kaab Sura"
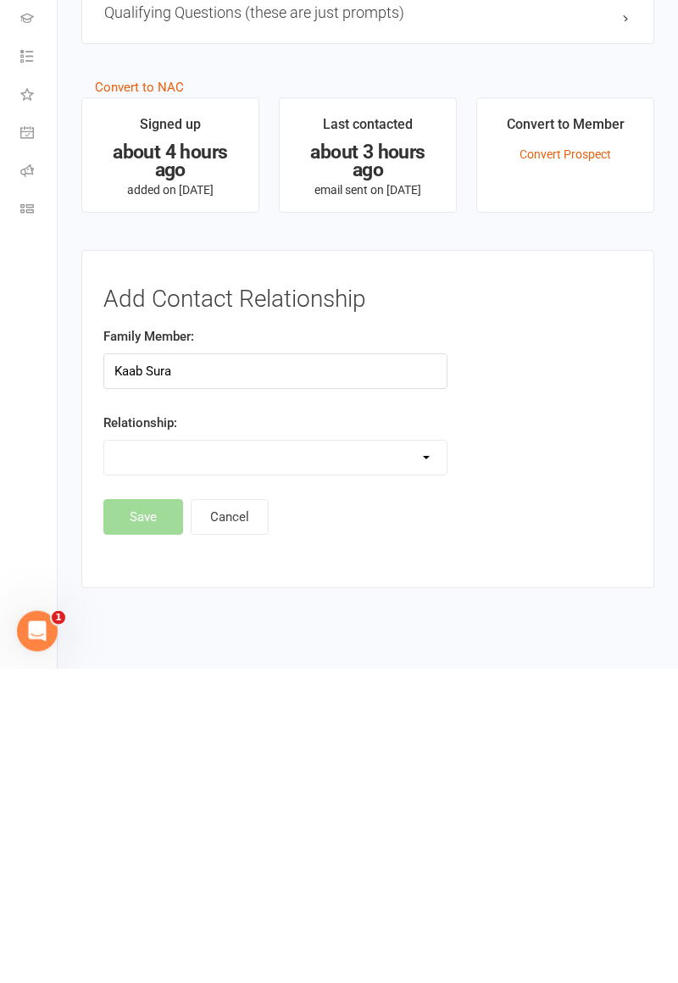
click at [219, 771] on select "Parent / Guardian Child Sibling (parent not in system) Spouse / Partner Cousin …" at bounding box center [275, 772] width 342 height 34
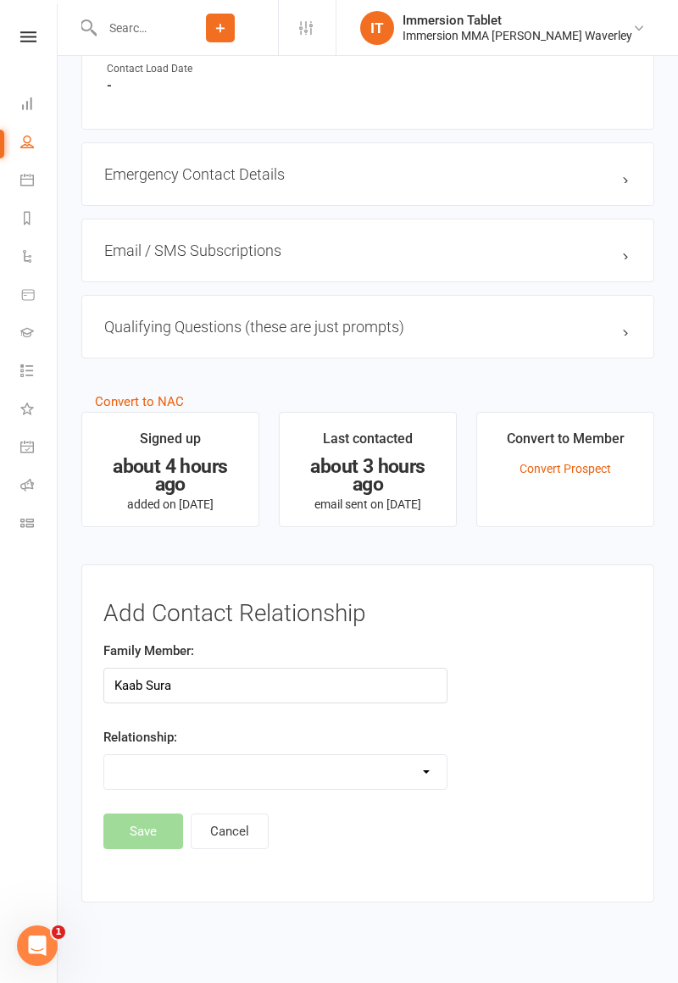
select select "5"
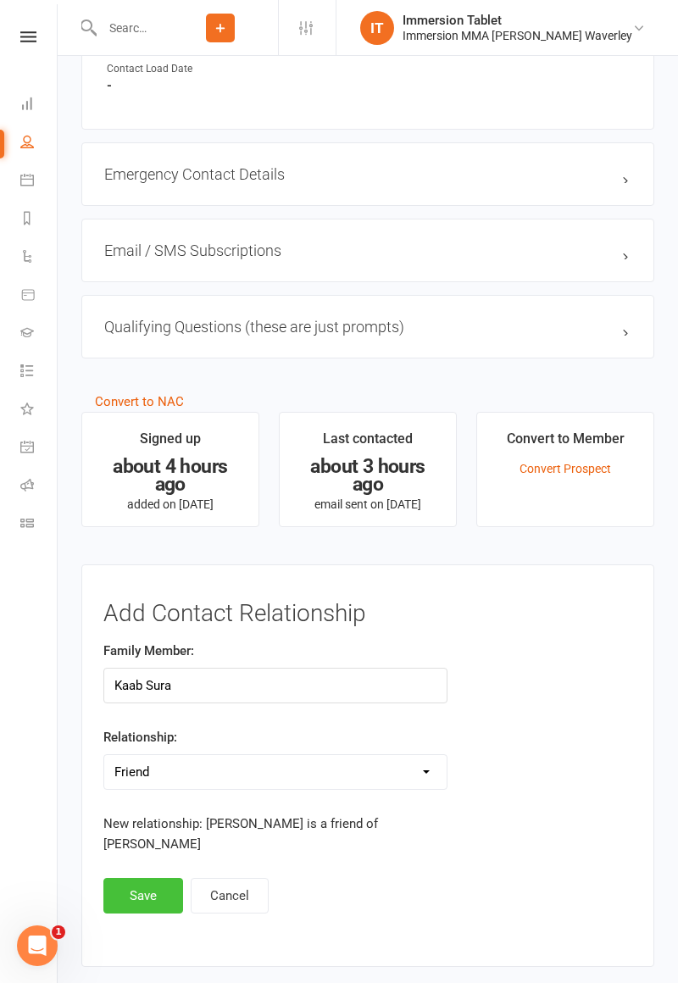
click at [142, 878] on button "Save" at bounding box center [143, 896] width 80 height 36
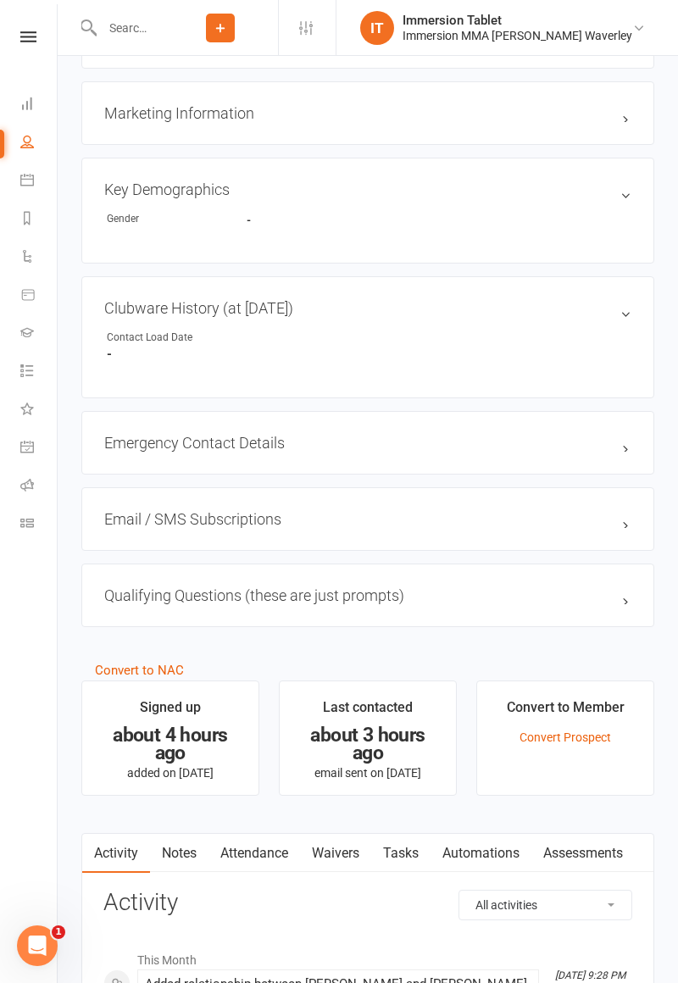
scroll to position [789, 0]
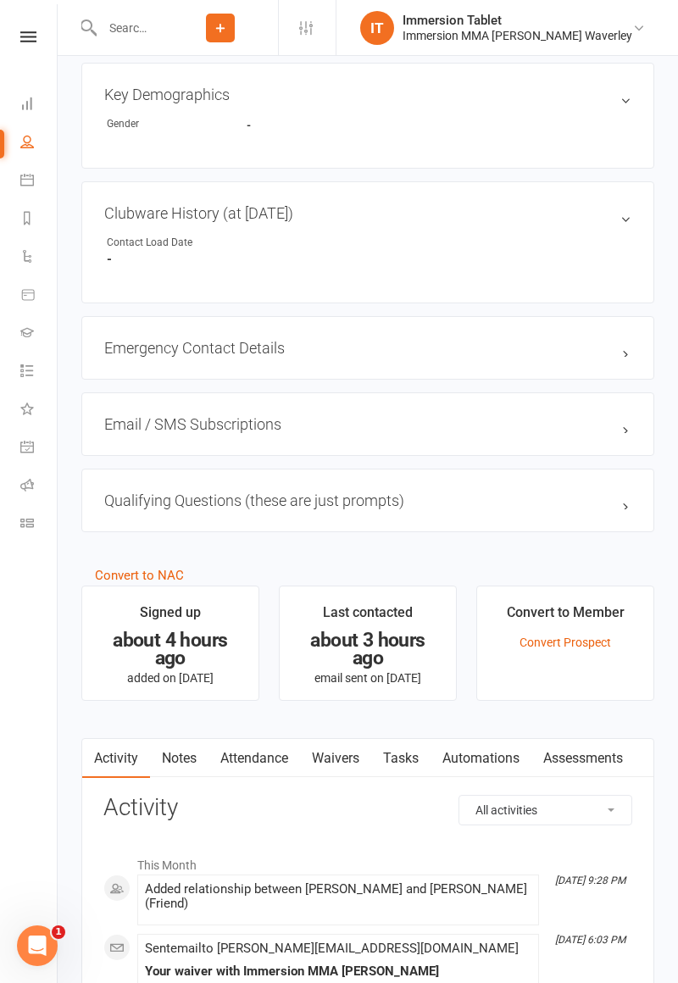
click at [185, 747] on link "Notes" at bounding box center [179, 758] width 58 height 39
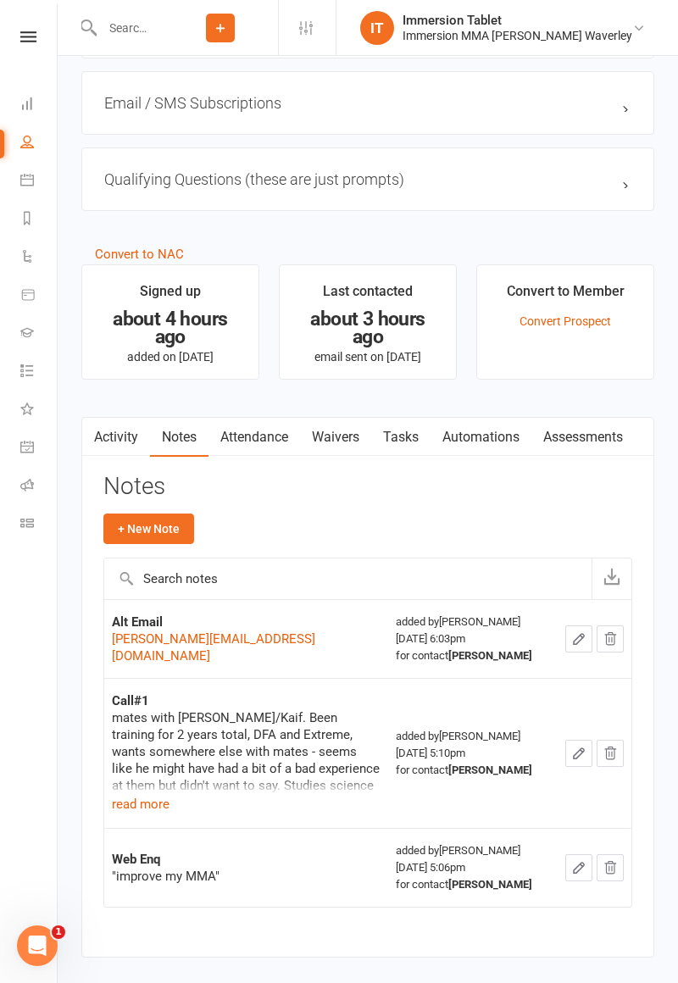
scroll to position [1115, 0]
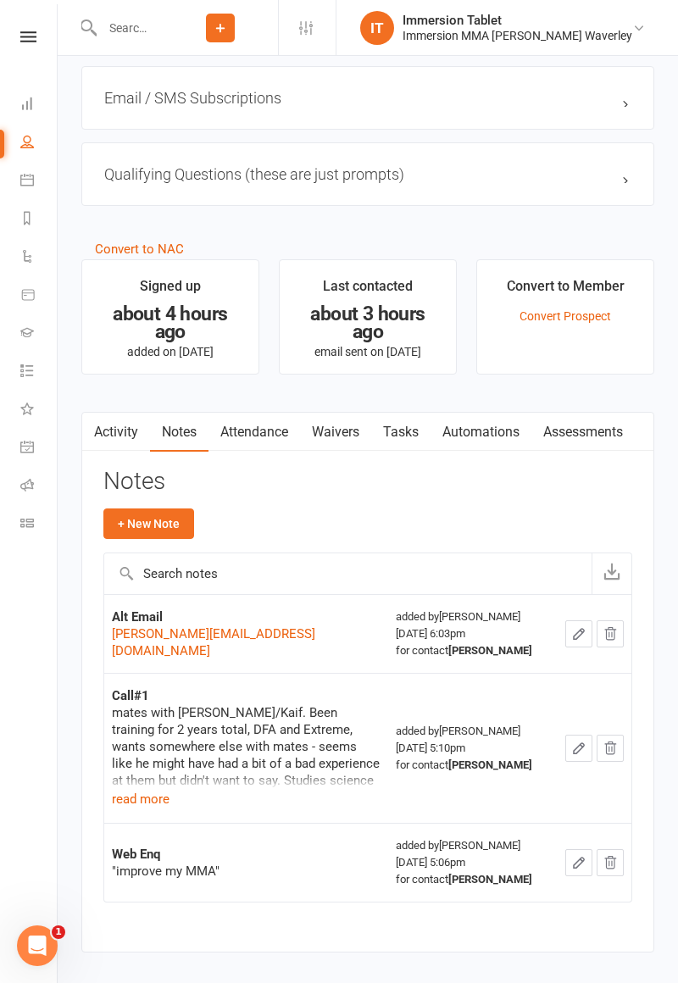
click at [140, 789] on div "mates with [PERSON_NAME]/Kaif. Been training for 2 years total, DFA and Extreme…" at bounding box center [246, 746] width 269 height 85
click at [141, 809] on button "read more" at bounding box center [141, 799] width 58 height 20
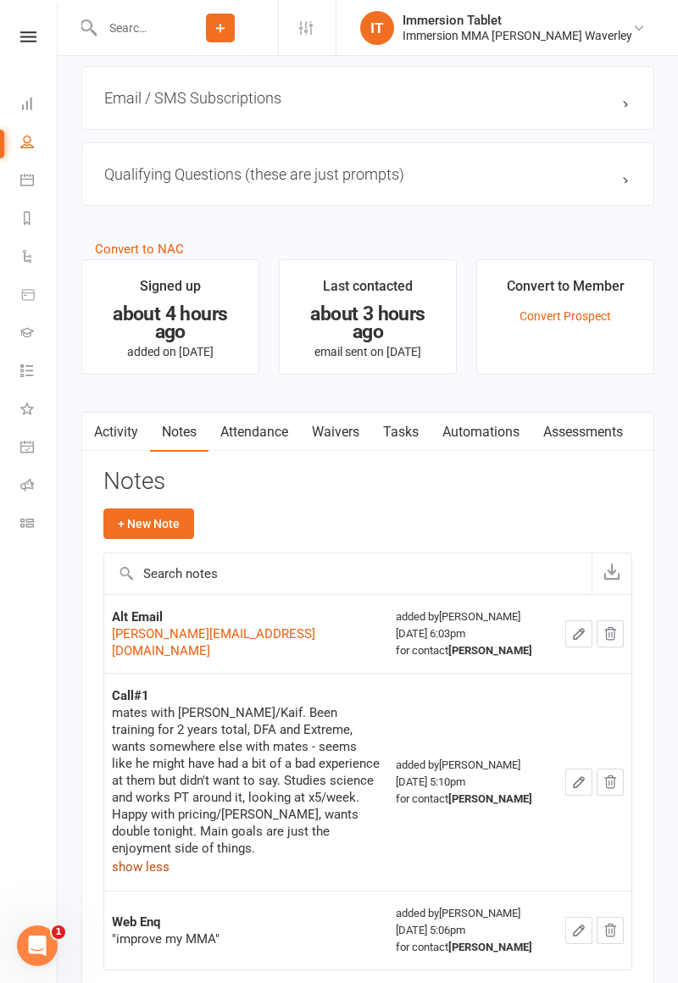
click at [335, 434] on link "Waivers" at bounding box center [335, 432] width 71 height 39
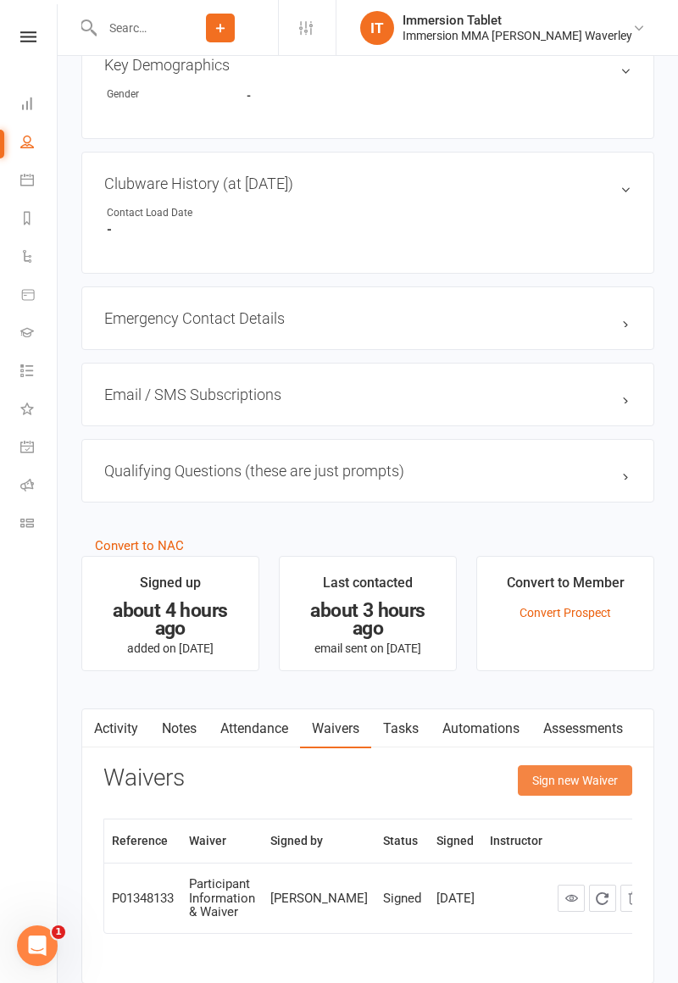
click at [598, 771] on button "Sign new Waiver" at bounding box center [575, 780] width 114 height 30
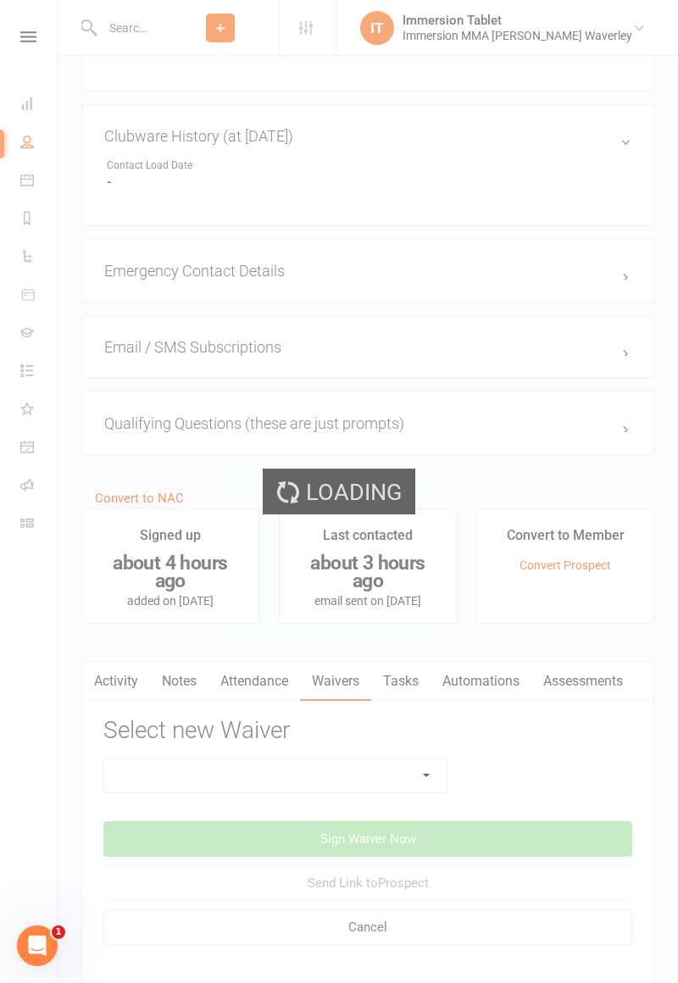
scroll to position [879, 0]
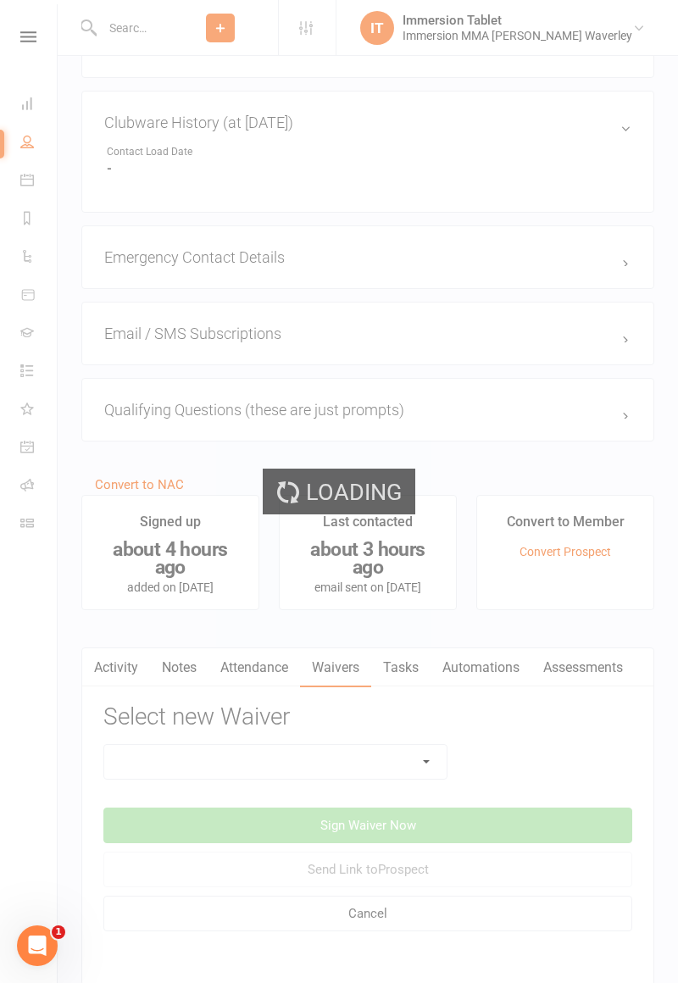
click at [374, 748] on div "Loading" at bounding box center [339, 491] width 678 height 983
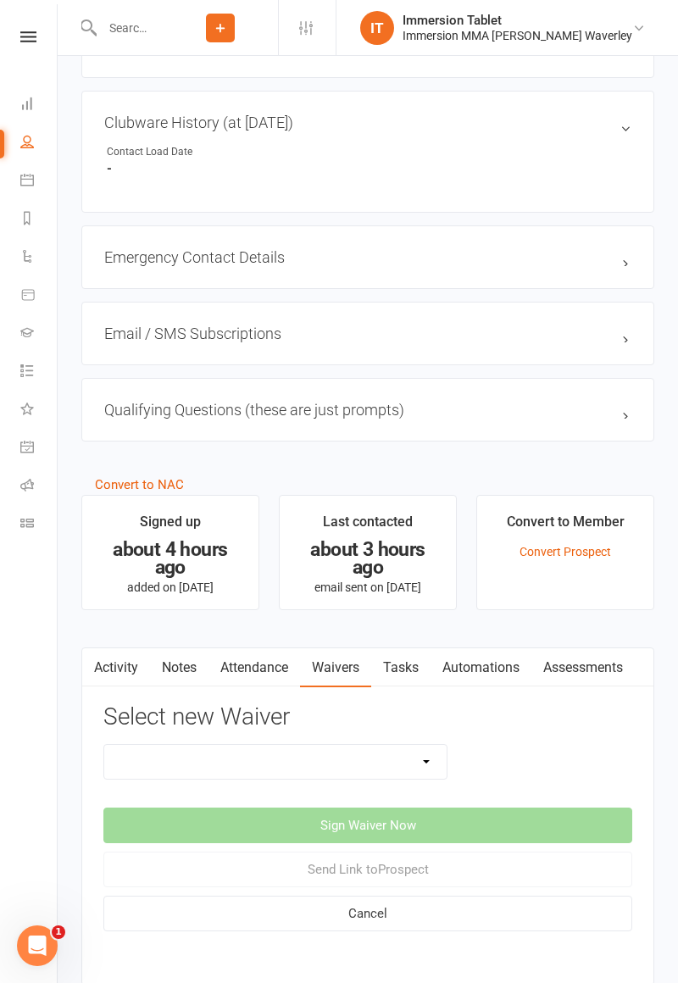
click at [392, 759] on select "Cancellation Form Immersion 10 Class Pass Form Immersion 10 Class Pass Form (Pa…" at bounding box center [275, 762] width 342 height 34
select select "10648"
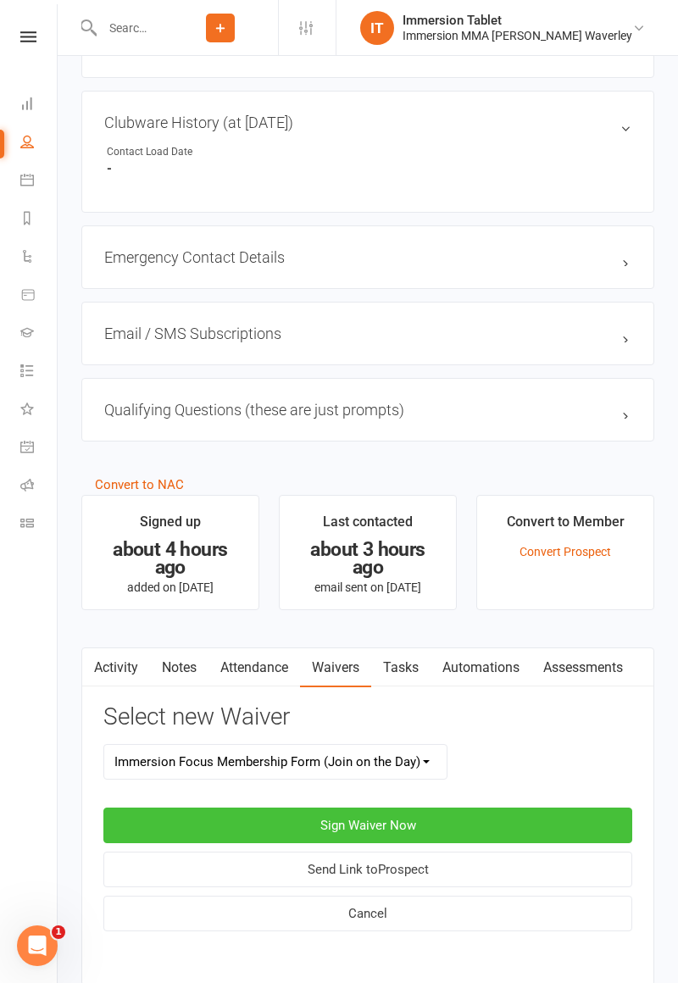
click at [540, 812] on button "Sign Waiver Now" at bounding box center [367, 825] width 529 height 36
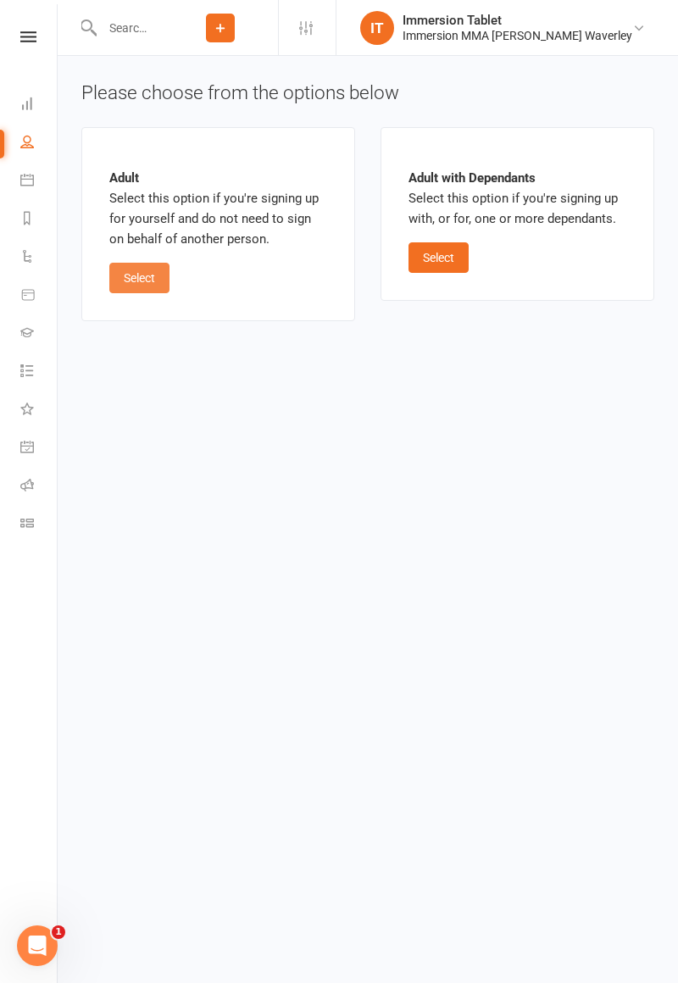
click at [134, 271] on button "Select" at bounding box center [139, 278] width 60 height 30
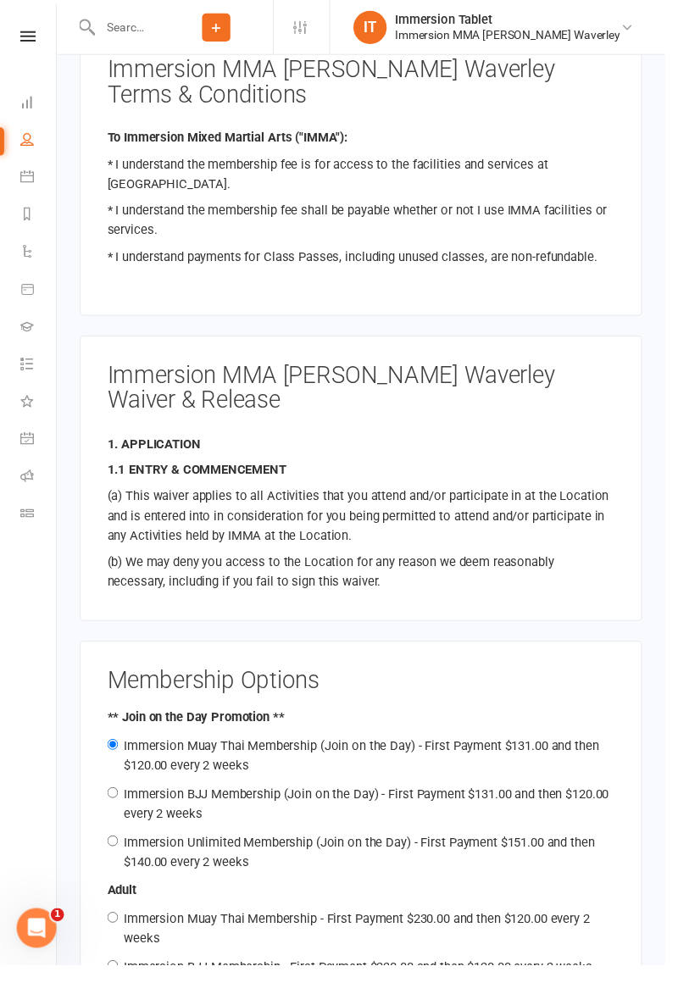
scroll to position [1491, 0]
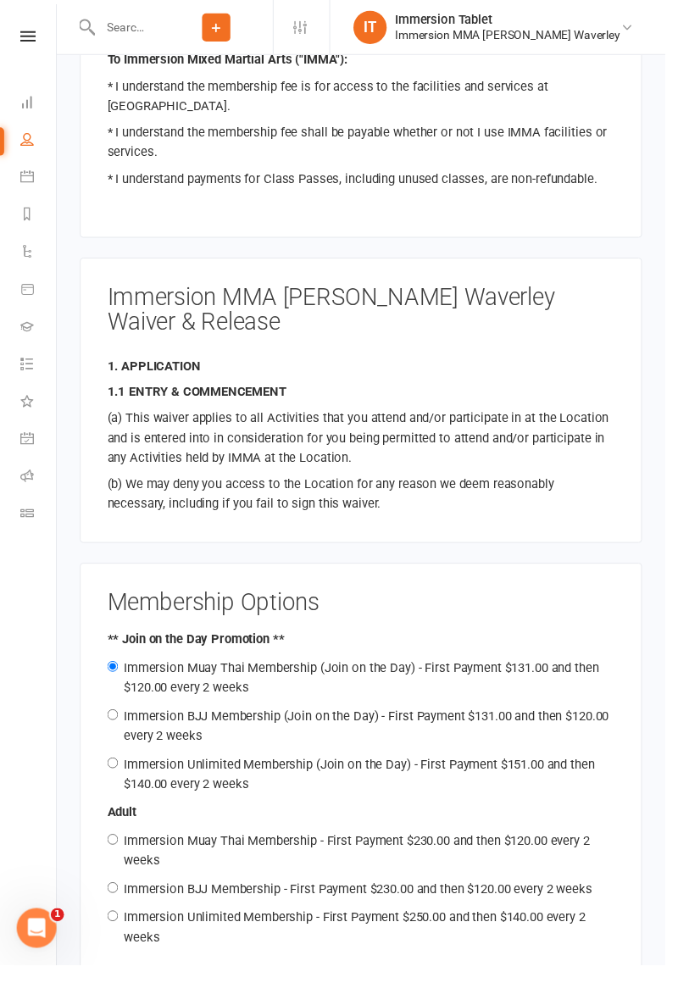
click at [498, 768] on div "Immersion Unlimited Membership (Join on the Day) - First Payment $151.00 and th…" at bounding box center [367, 788] width 517 height 41
click at [237, 771] on label "Immersion Unlimited Membership (Join on the Day) - First Payment $151.00 and th…" at bounding box center [365, 789] width 479 height 36
click at [120, 772] on input "Immersion Unlimited Membership (Join on the Day) - First Payment $151.00 and th…" at bounding box center [114, 777] width 11 height 11
radio input "true"
radio input "false"
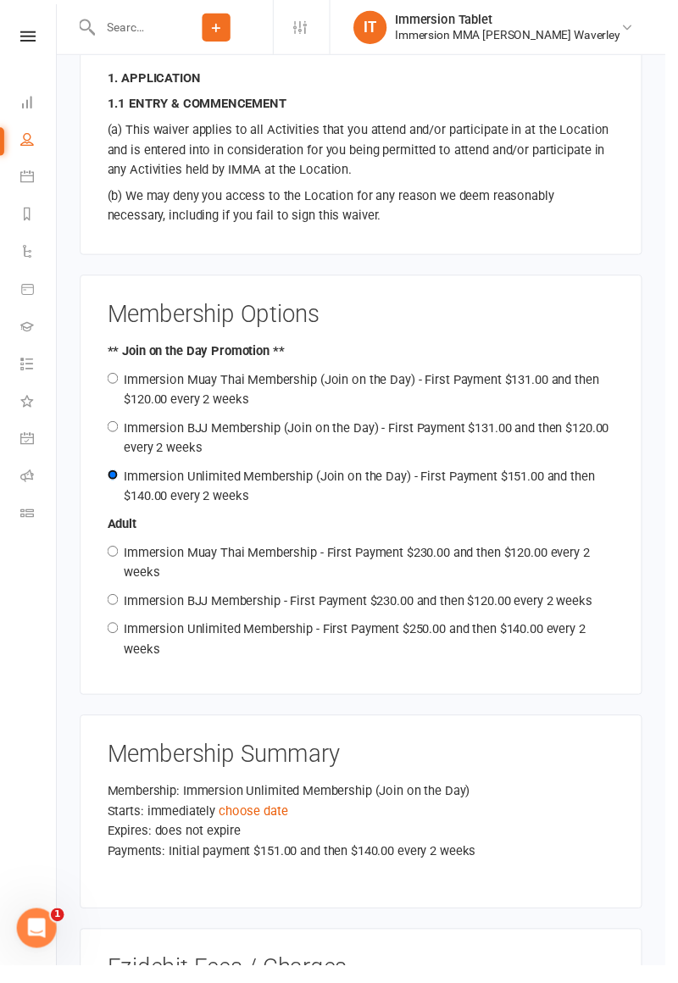
scroll to position [1817, 0]
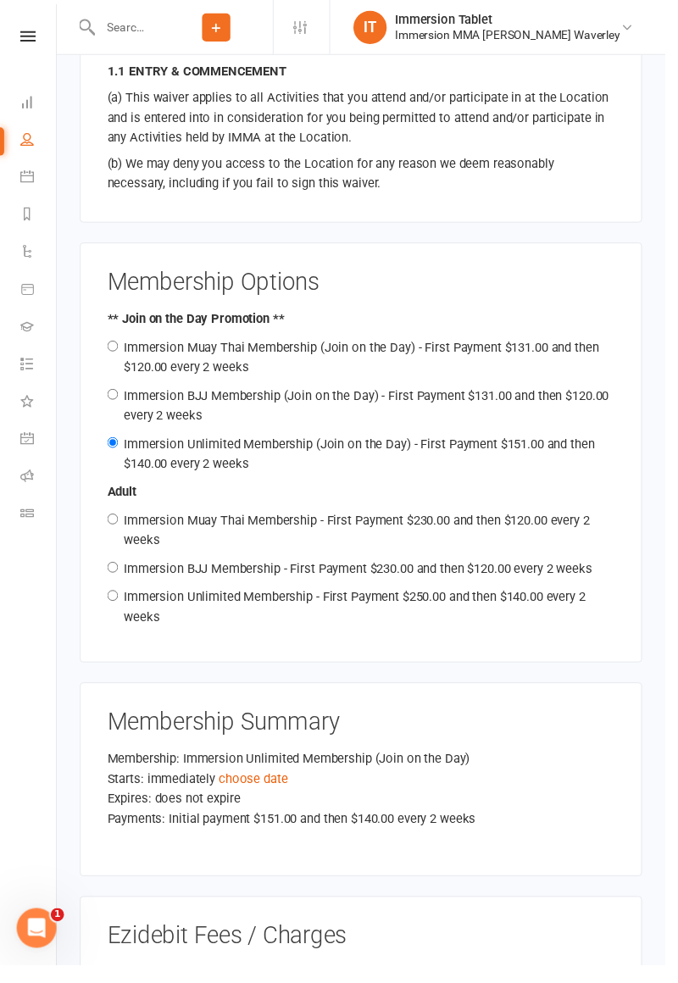
click at [273, 786] on link "choose date" at bounding box center [258, 793] width 70 height 15
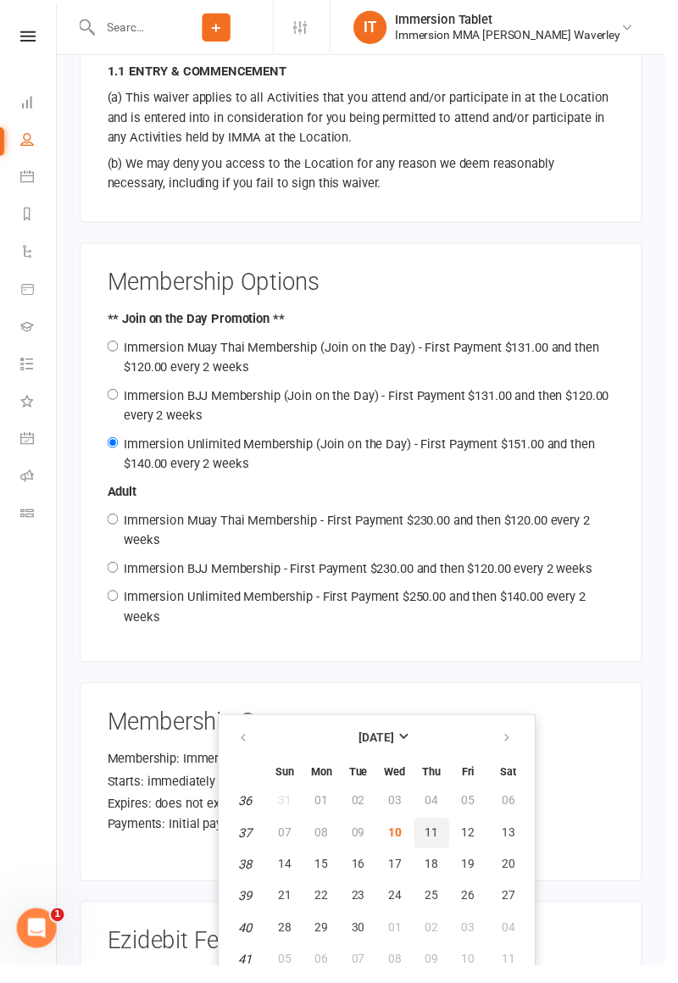
click at [445, 857] on button "11" at bounding box center [440, 849] width 36 height 30
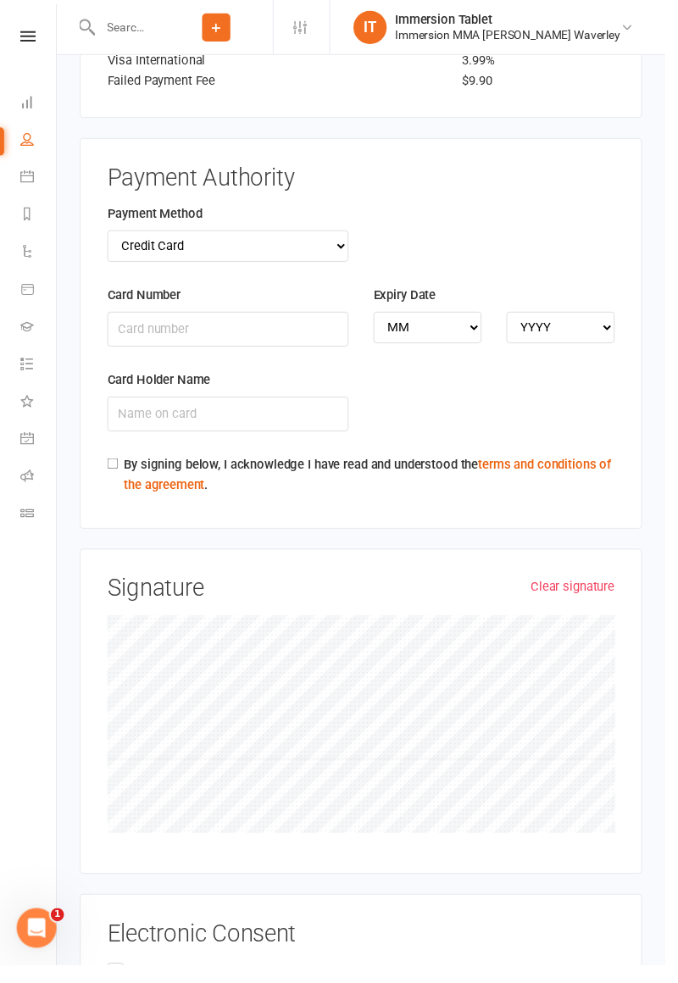
scroll to position [2893, 0]
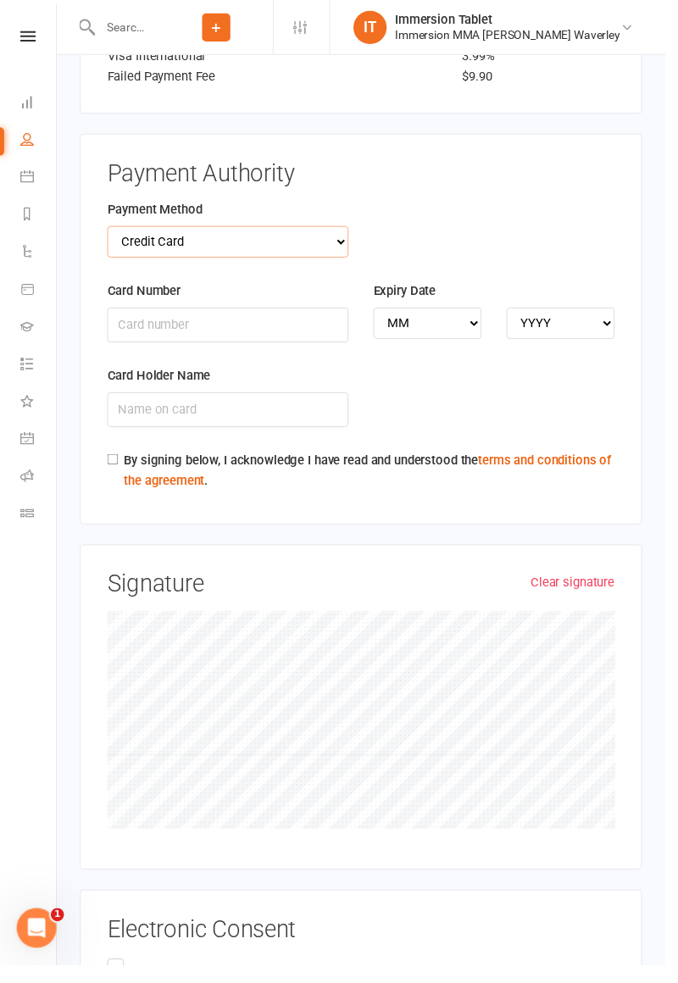
click at [308, 230] on select "Credit Card Bank Account" at bounding box center [232, 246] width 246 height 32
select select "bank_account"
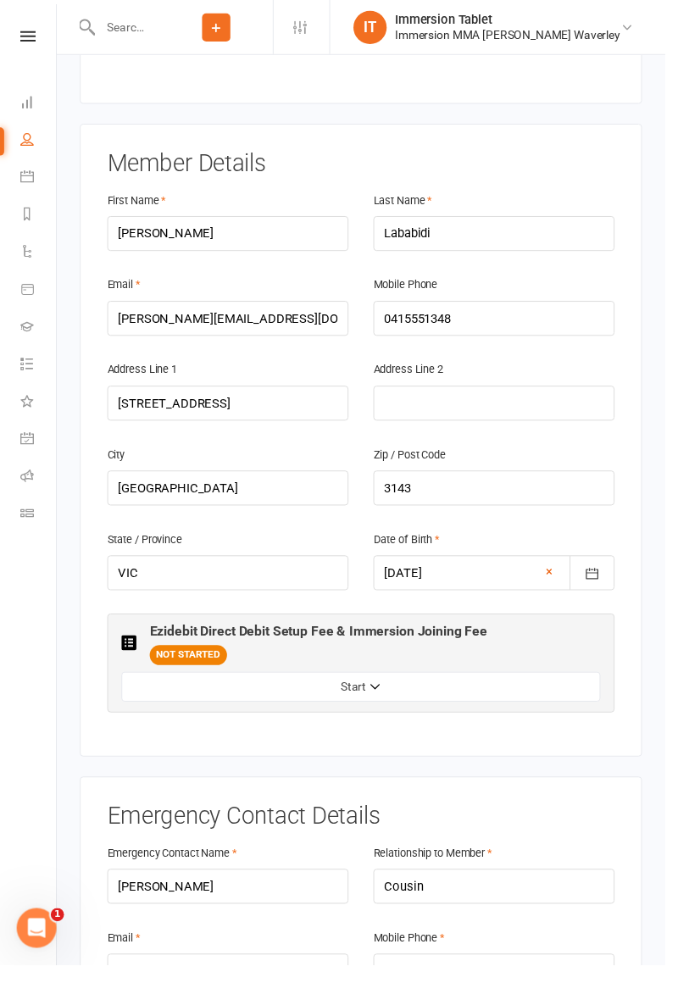
scroll to position [0, 0]
